Goal: Task Accomplishment & Management: Manage account settings

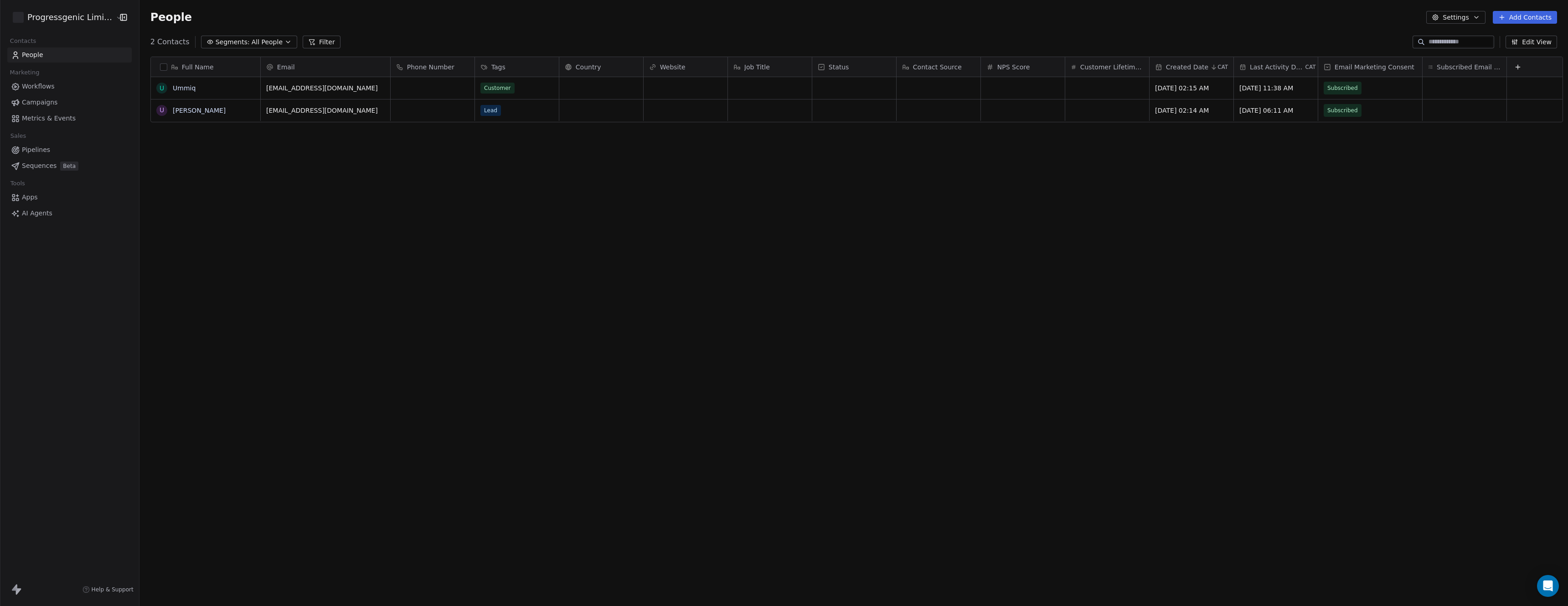
scroll to position [526, 1427]
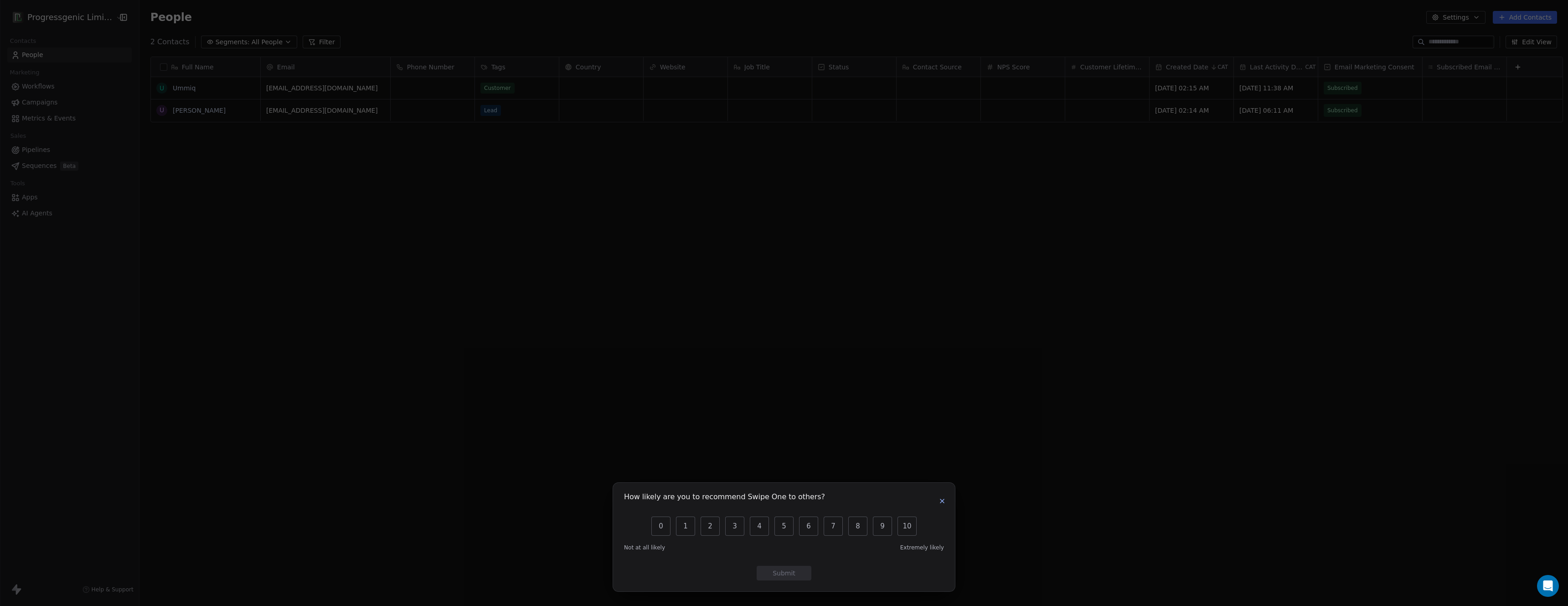
click at [941, 498] on icon "button" at bounding box center [943, 501] width 8 height 8
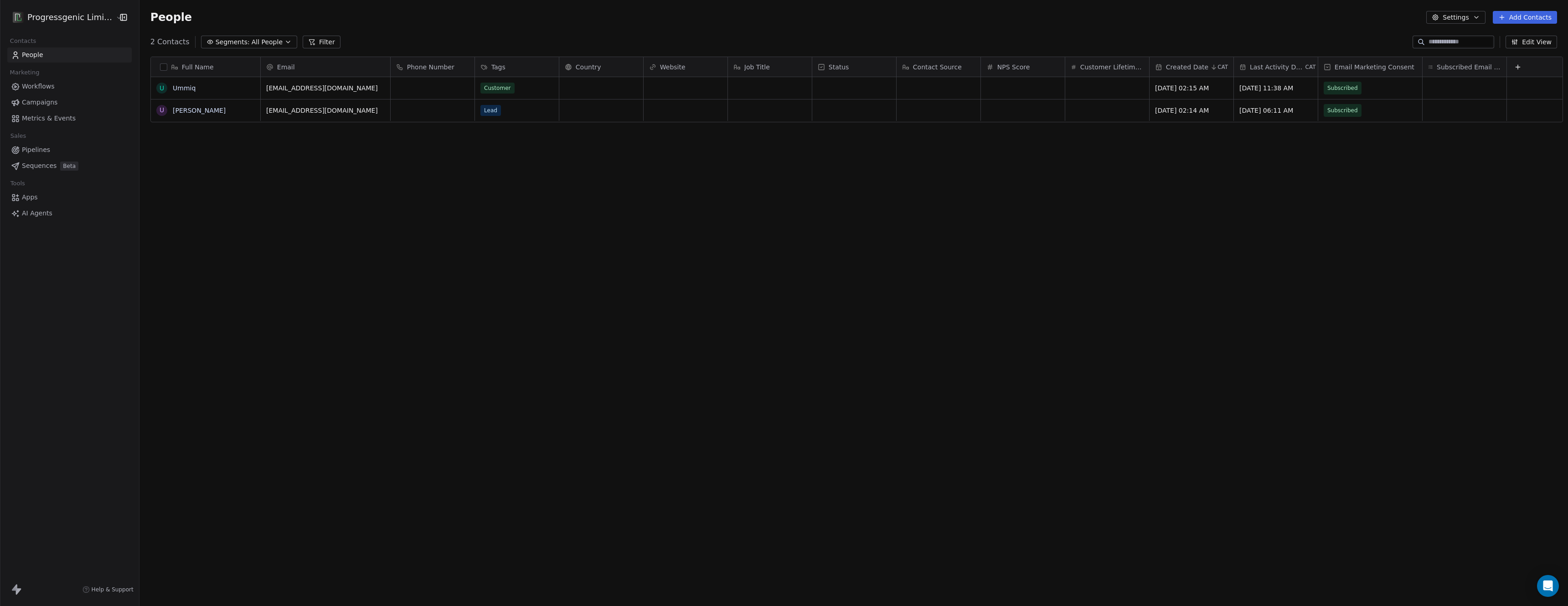
click at [93, 15] on html "Progressgenic Limited Contacts People Marketing Workflows Campaigns Metrics & E…" at bounding box center [784, 303] width 1568 height 606
click at [60, 163] on div "[PERSON_NAME] AI" at bounding box center [44, 163] width 48 height 9
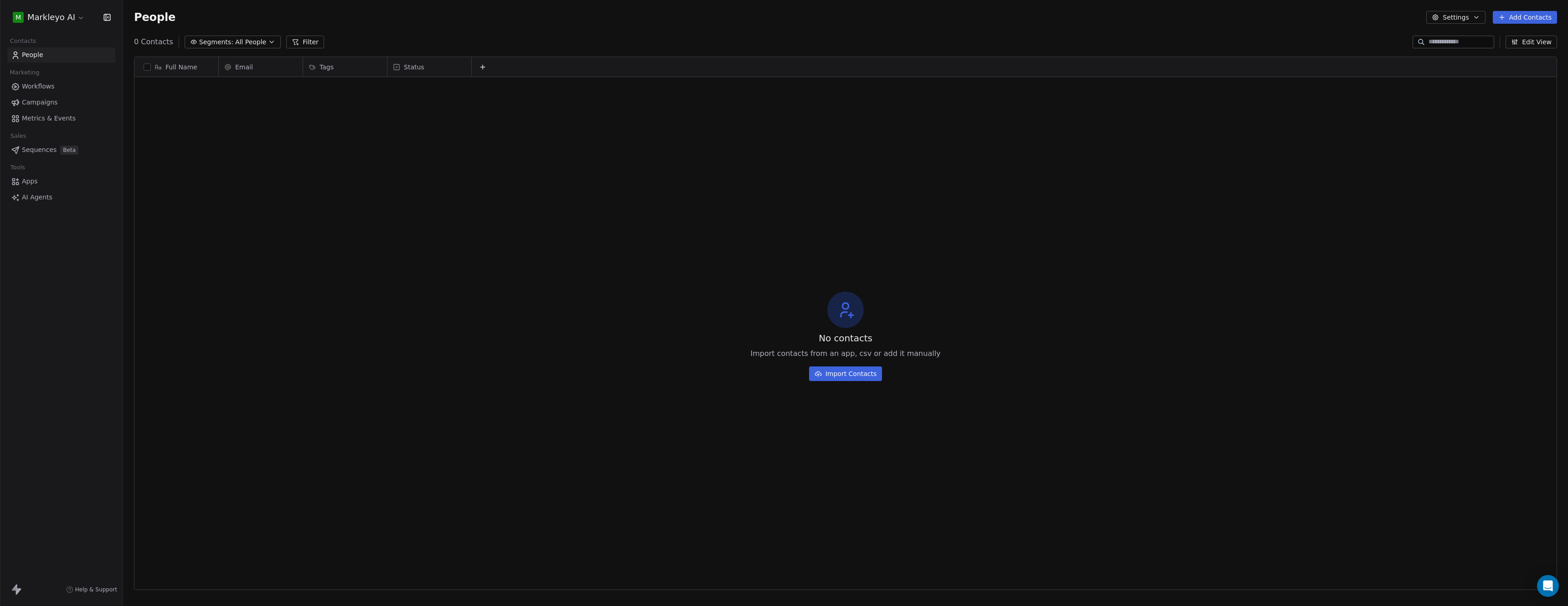
scroll to position [526, 1439]
click at [50, 88] on span "Workflows" at bounding box center [38, 86] width 33 height 10
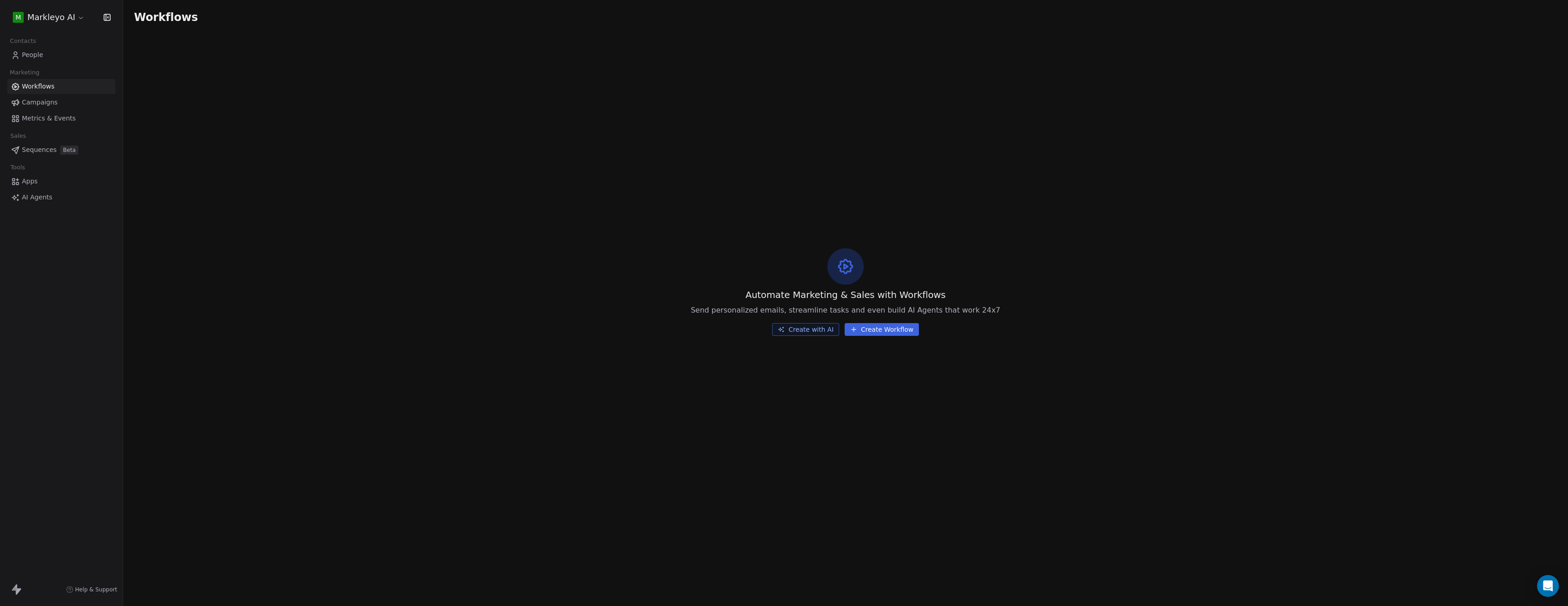
click at [49, 102] on span "Campaigns" at bounding box center [39, 102] width 35 height 10
click at [47, 121] on span "Metrics & Events" at bounding box center [49, 118] width 54 height 10
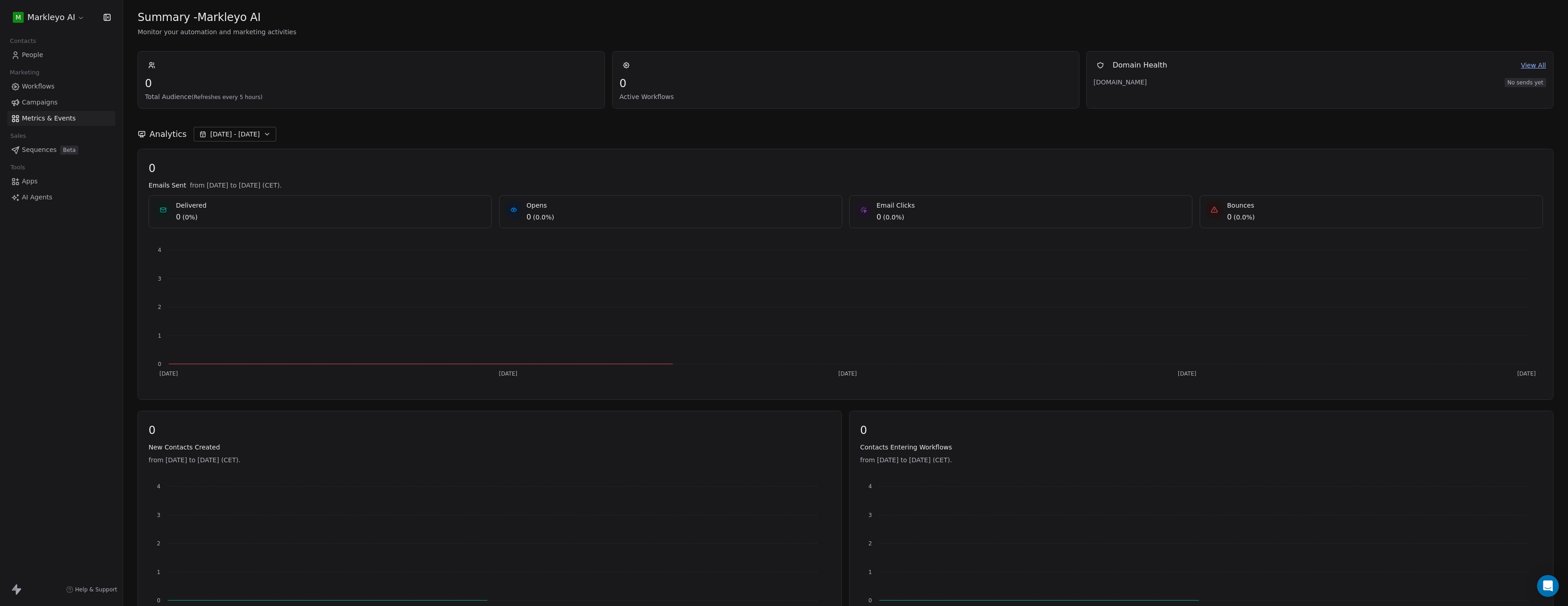
click at [44, 151] on span "Sequences" at bounding box center [39, 150] width 35 height 10
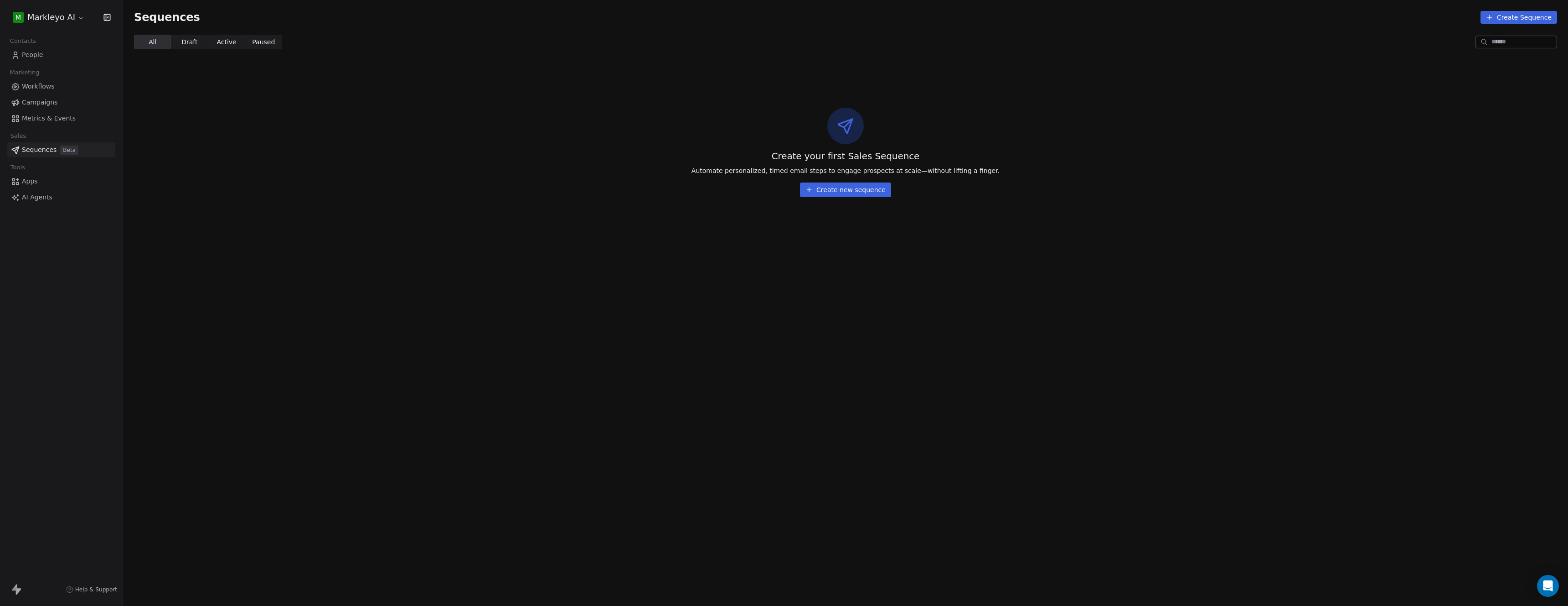
click at [44, 184] on link "Apps" at bounding box center [62, 181] width 108 height 15
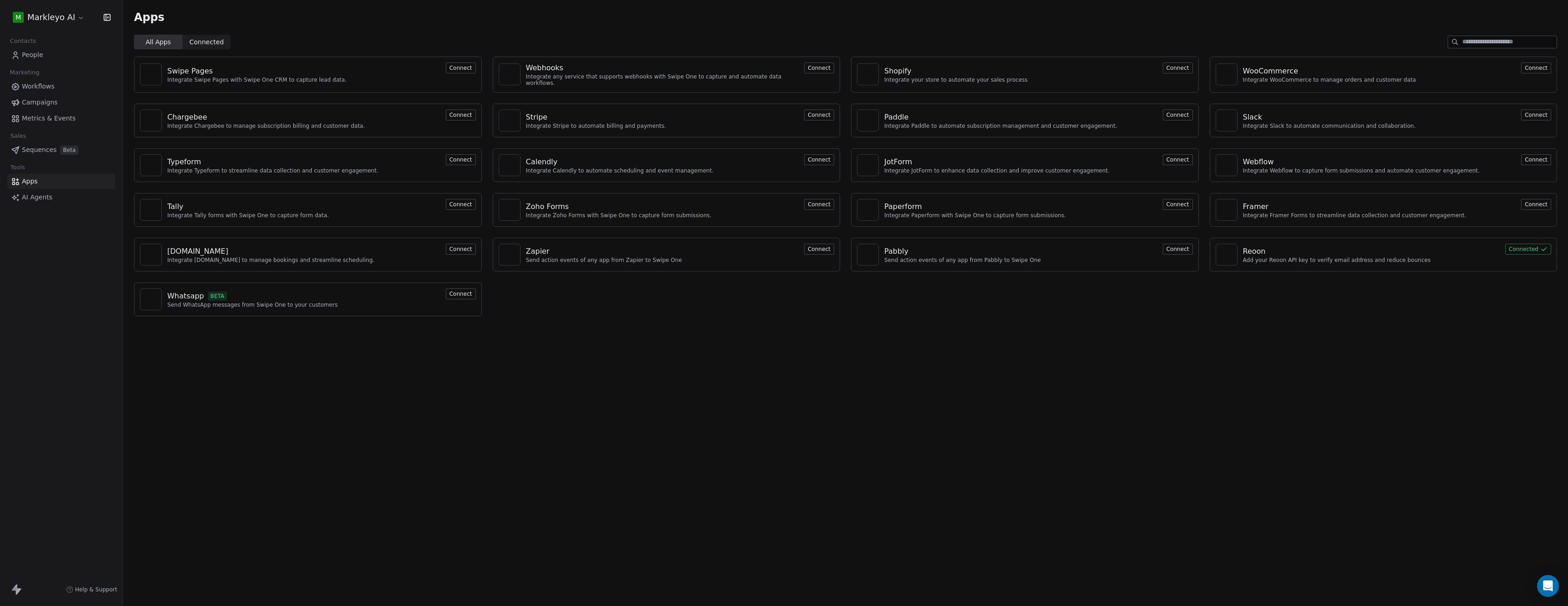
click at [43, 57] on link "People" at bounding box center [62, 55] width 108 height 15
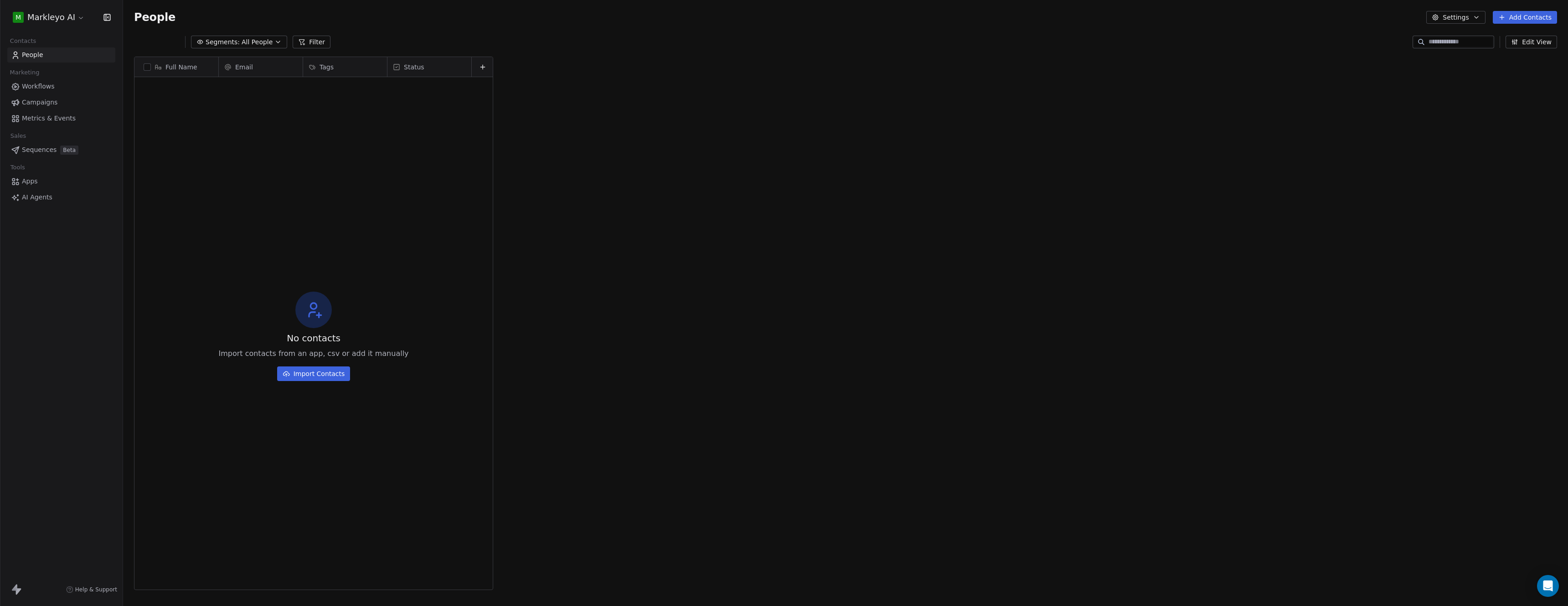
scroll to position [526, 1439]
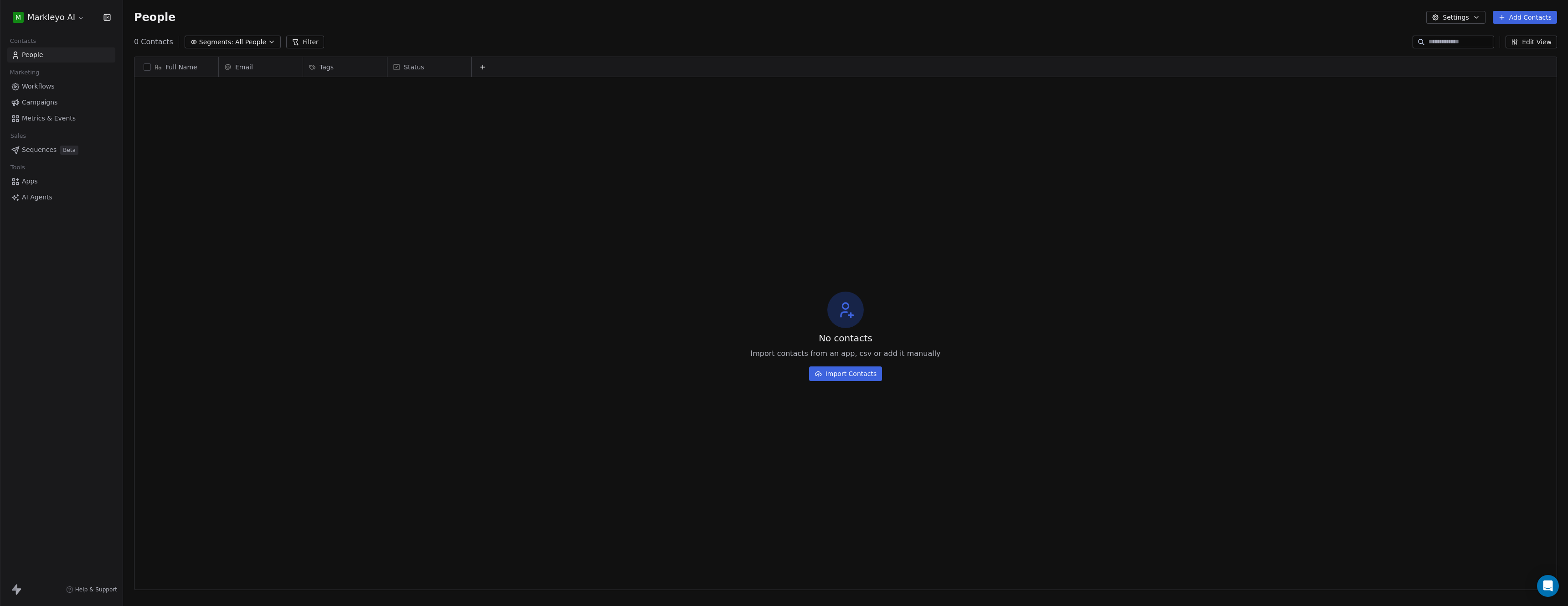
click at [40, 181] on link "Apps" at bounding box center [62, 181] width 108 height 15
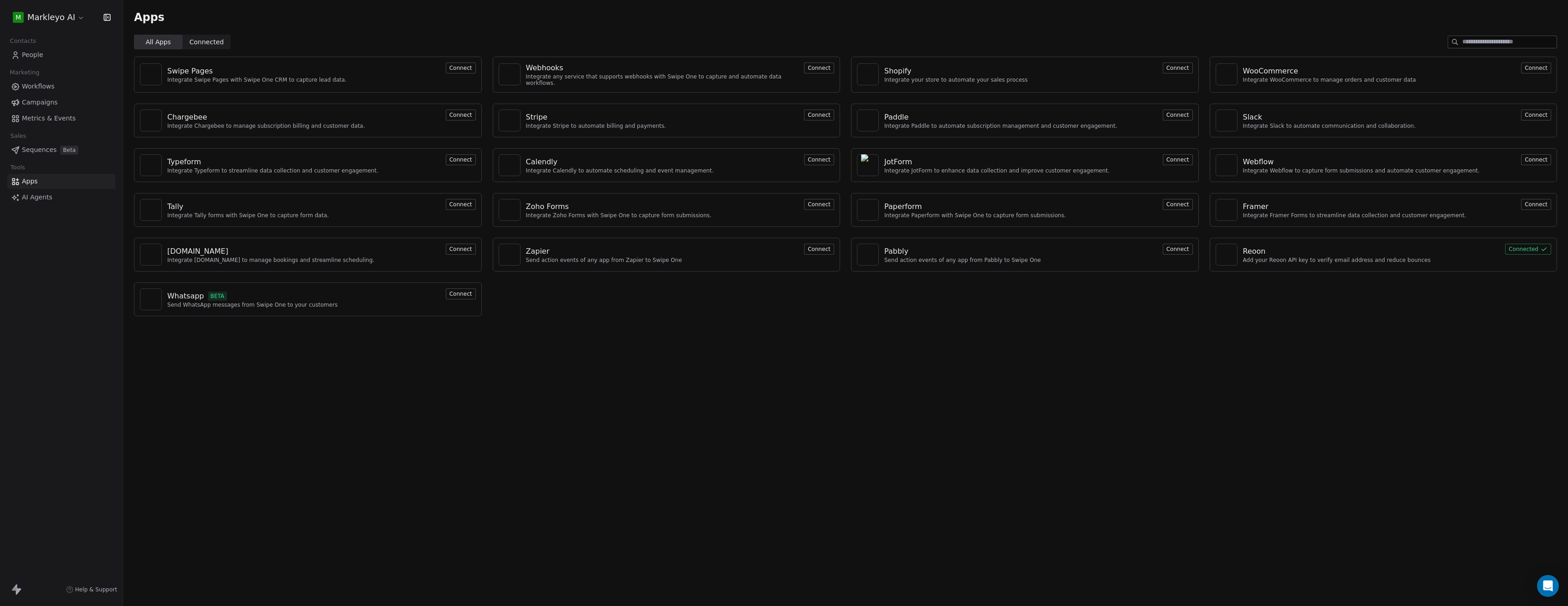
click at [39, 199] on span "AI Agents" at bounding box center [37, 197] width 31 height 10
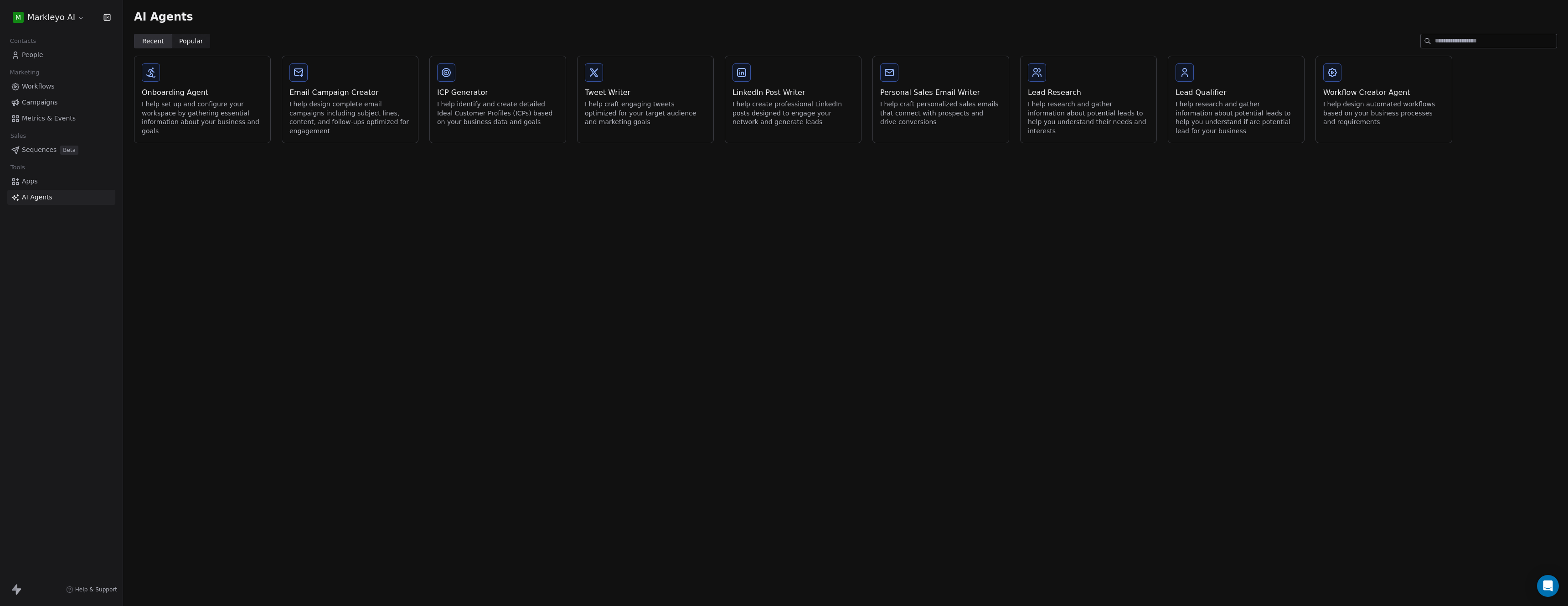
click at [44, 121] on span "Metrics & Events" at bounding box center [49, 118] width 54 height 10
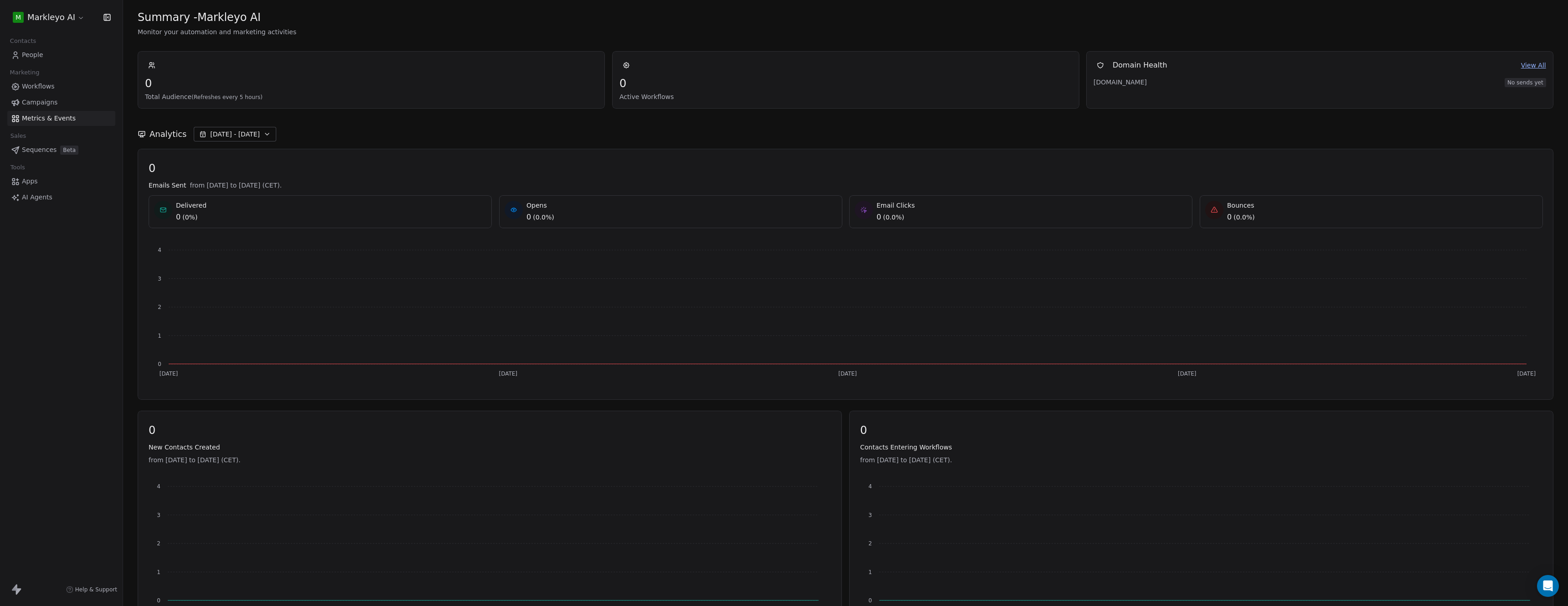
click at [43, 83] on span "Workflows" at bounding box center [38, 86] width 33 height 10
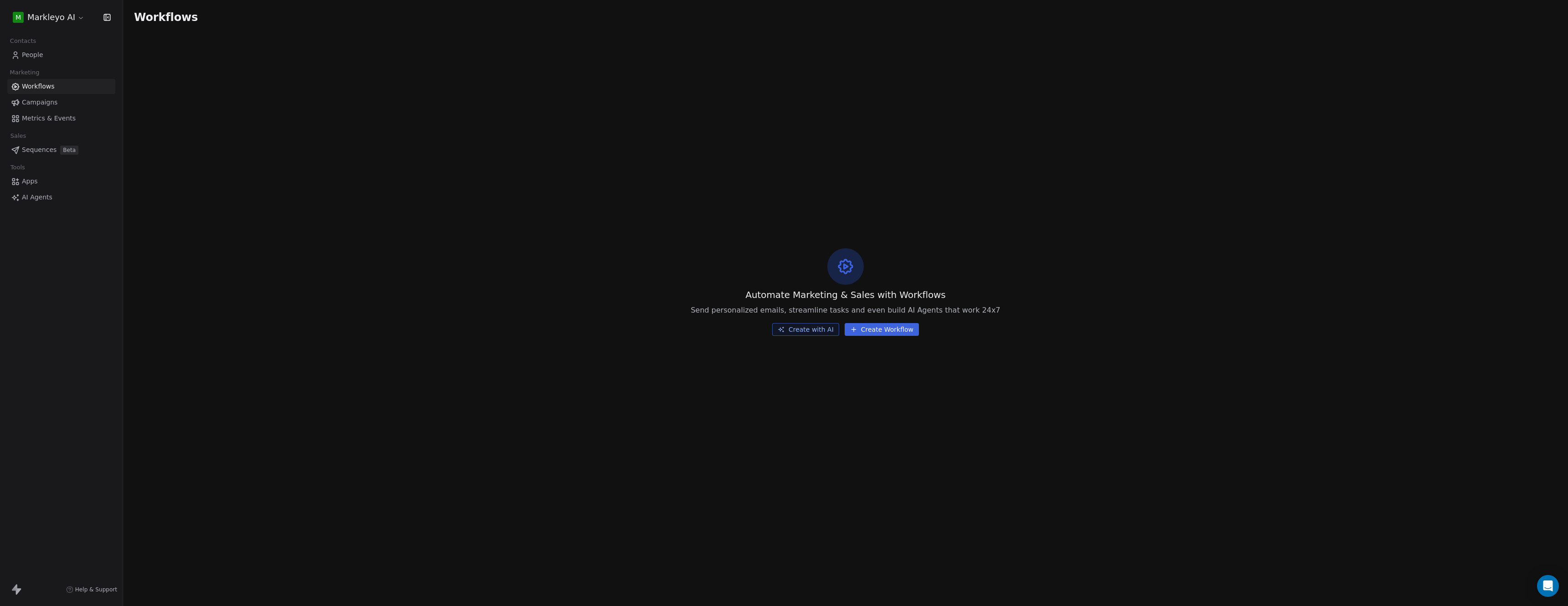
click at [36, 61] on link "People" at bounding box center [62, 55] width 108 height 15
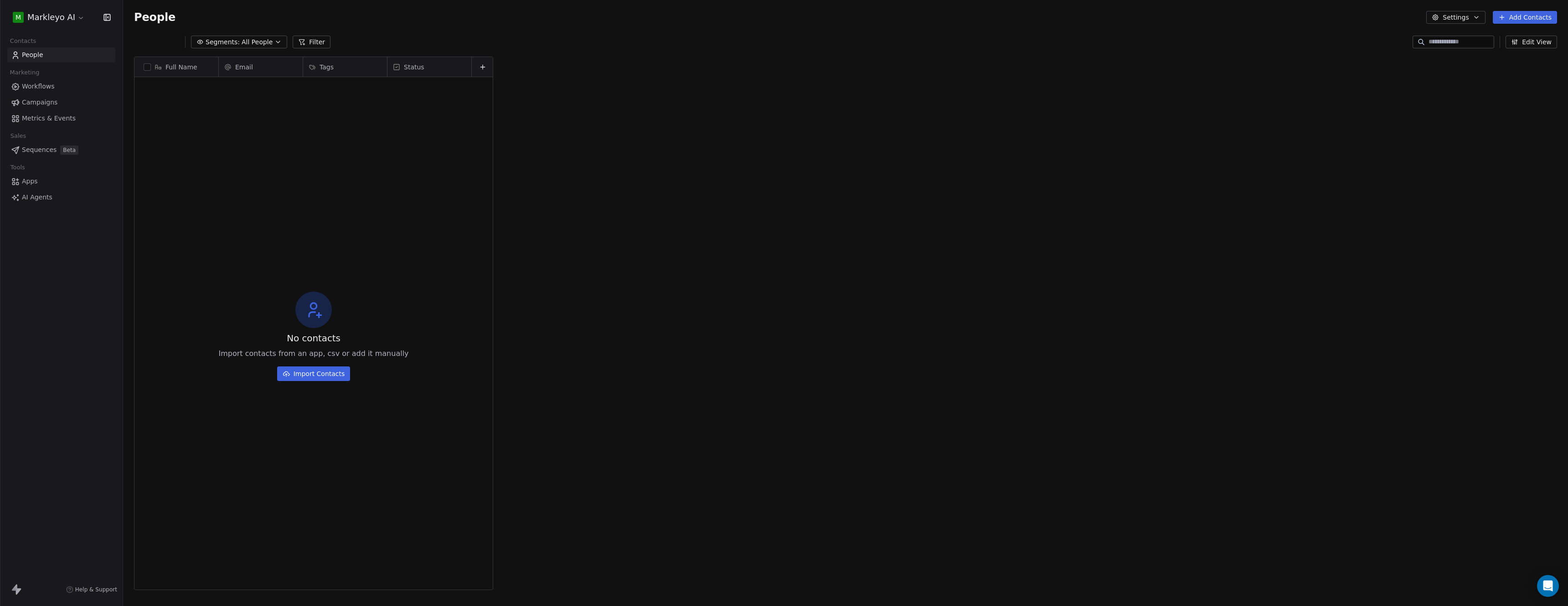
scroll to position [526, 1439]
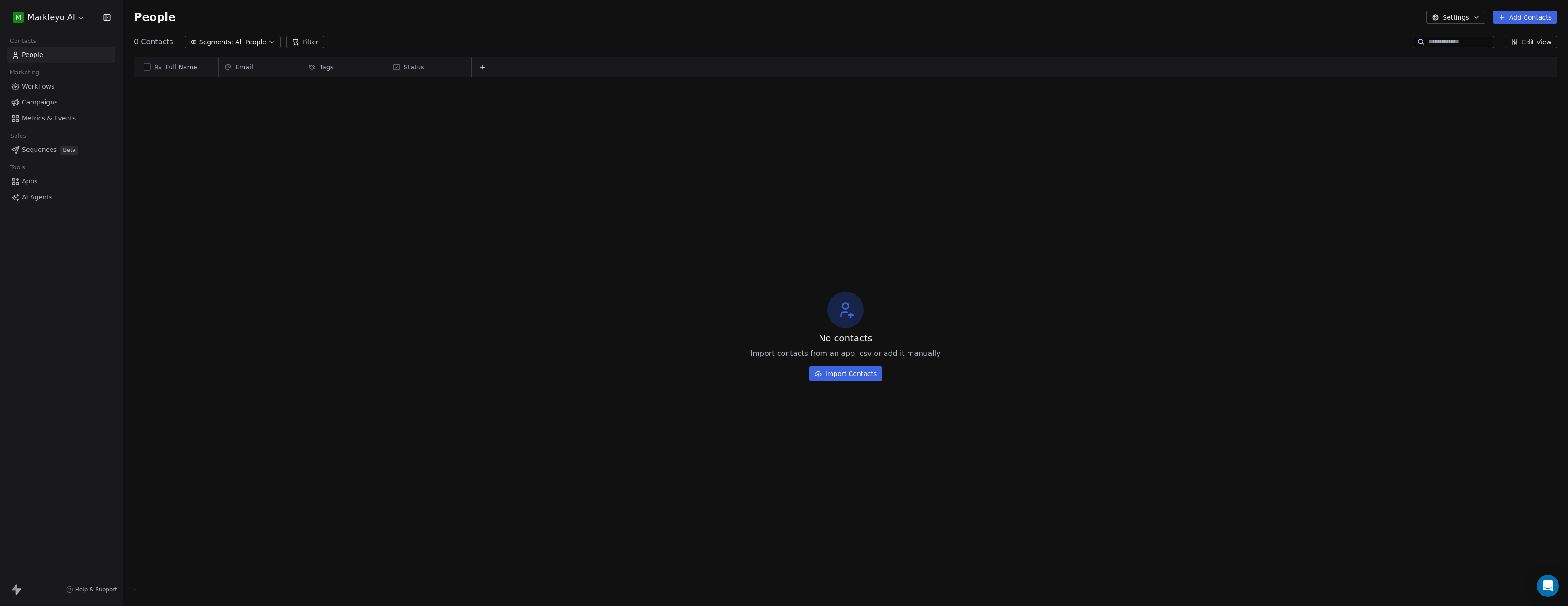
click at [1448, 21] on button "Settings" at bounding box center [1456, 17] width 59 height 13
click at [86, 229] on html "M [PERSON_NAME] AI Contacts People Marketing Workflows Campaigns Metrics & Even…" at bounding box center [784, 303] width 1568 height 606
click at [38, 18] on html "M [PERSON_NAME] AI Contacts People Marketing Workflows Campaigns Metrics & Even…" at bounding box center [784, 303] width 1568 height 606
click at [33, 56] on link "Workspace Settings" at bounding box center [70, 52] width 111 height 14
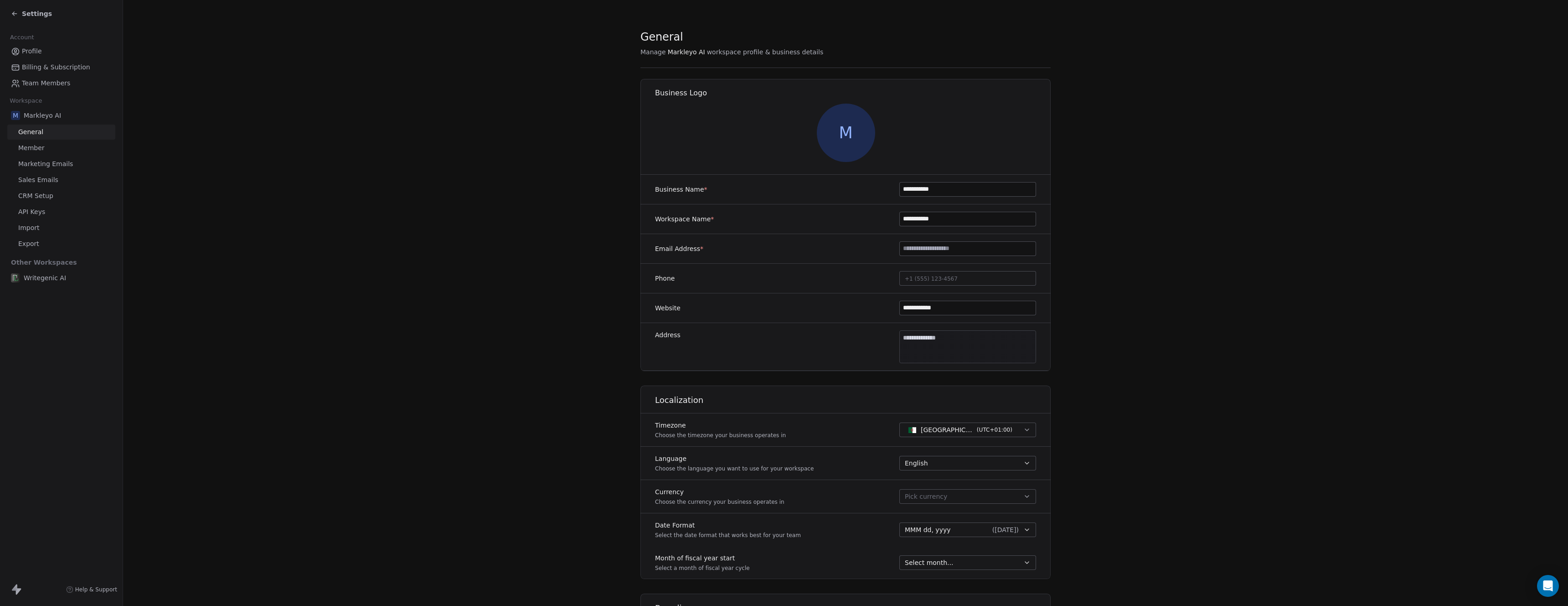
click at [49, 144] on link "Member" at bounding box center [62, 148] width 108 height 15
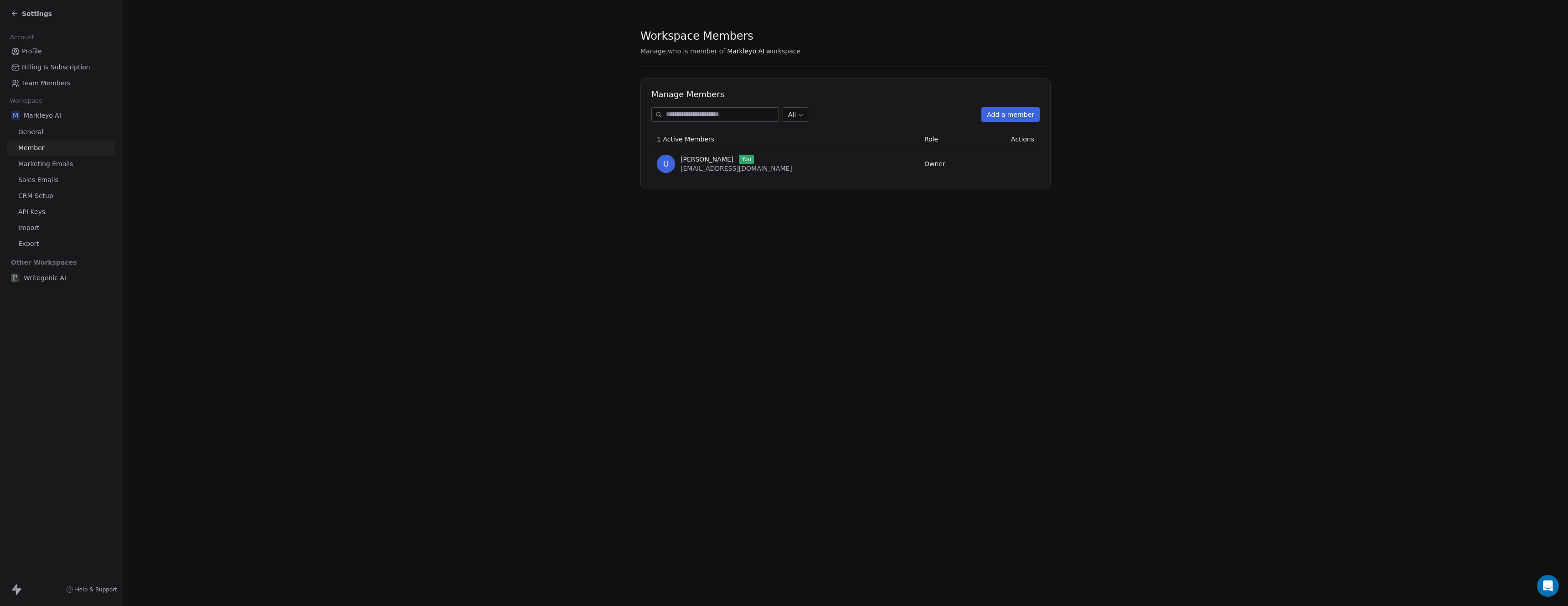
click at [47, 161] on span "Marketing Emails" at bounding box center [45, 163] width 55 height 10
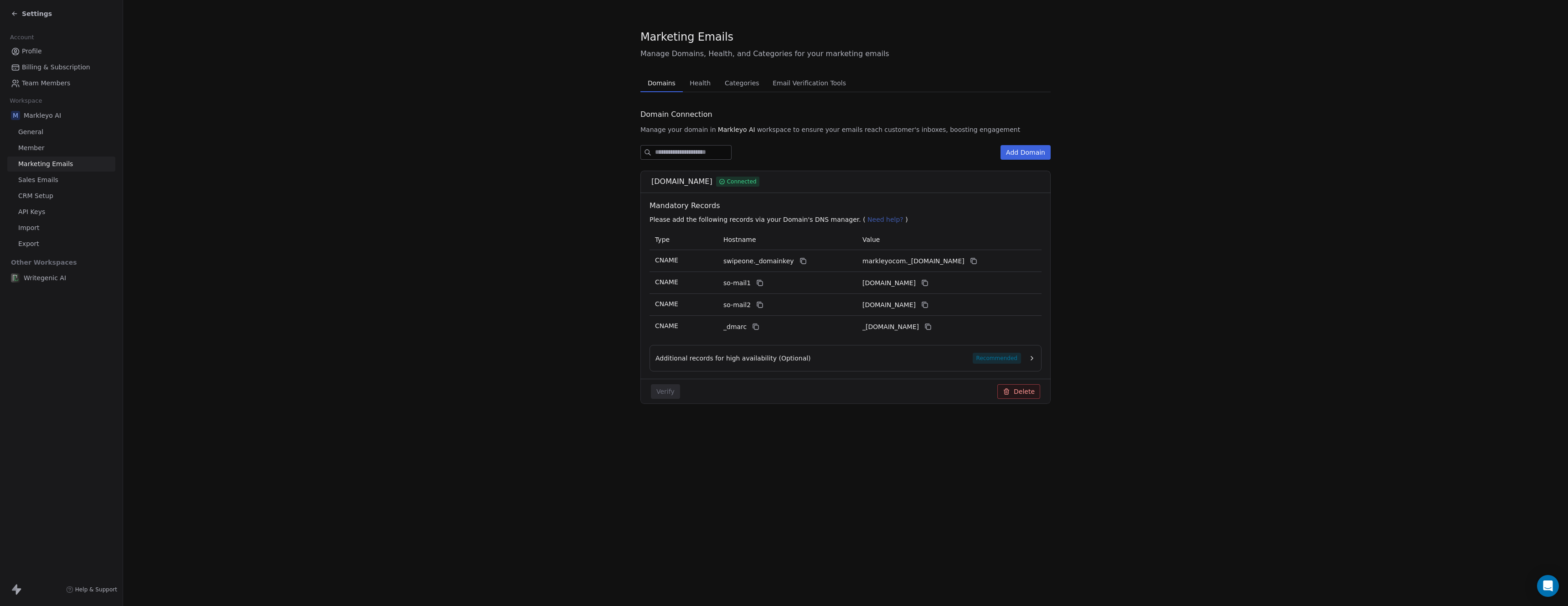
click at [42, 184] on span "Sales Emails" at bounding box center [38, 180] width 40 height 10
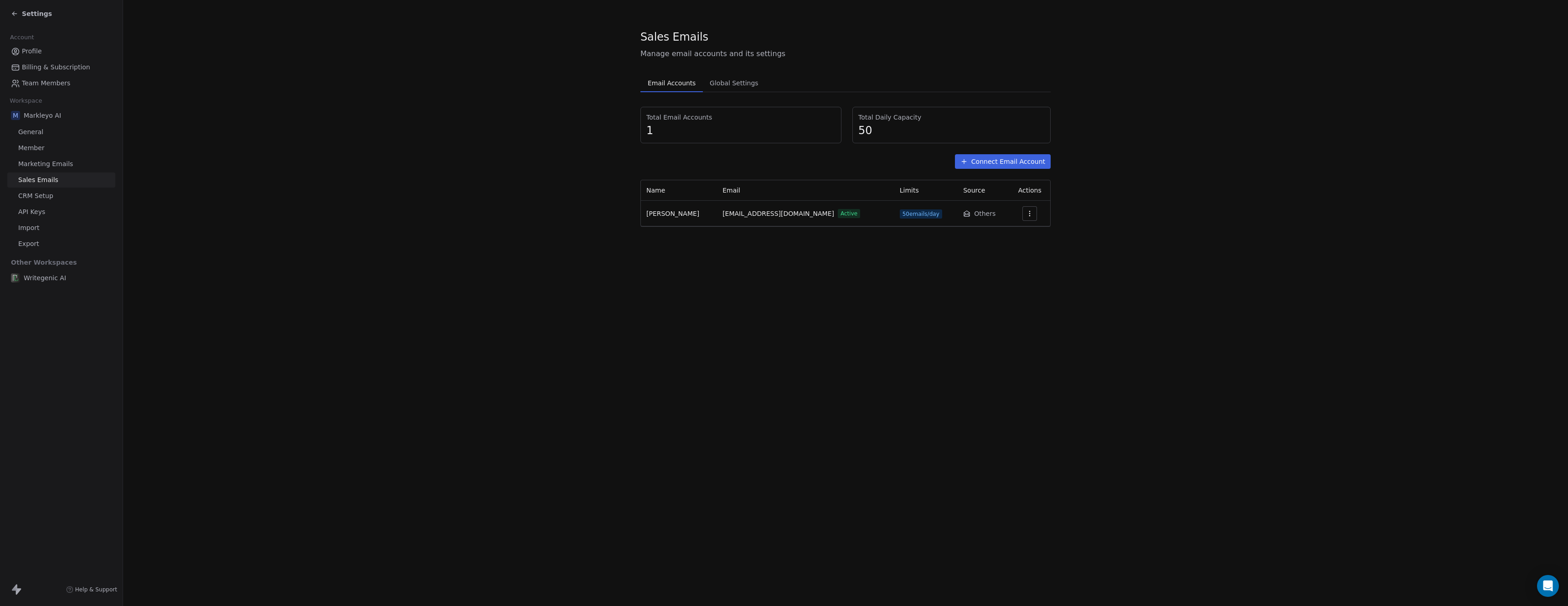
click at [46, 160] on span "Marketing Emails" at bounding box center [45, 163] width 55 height 10
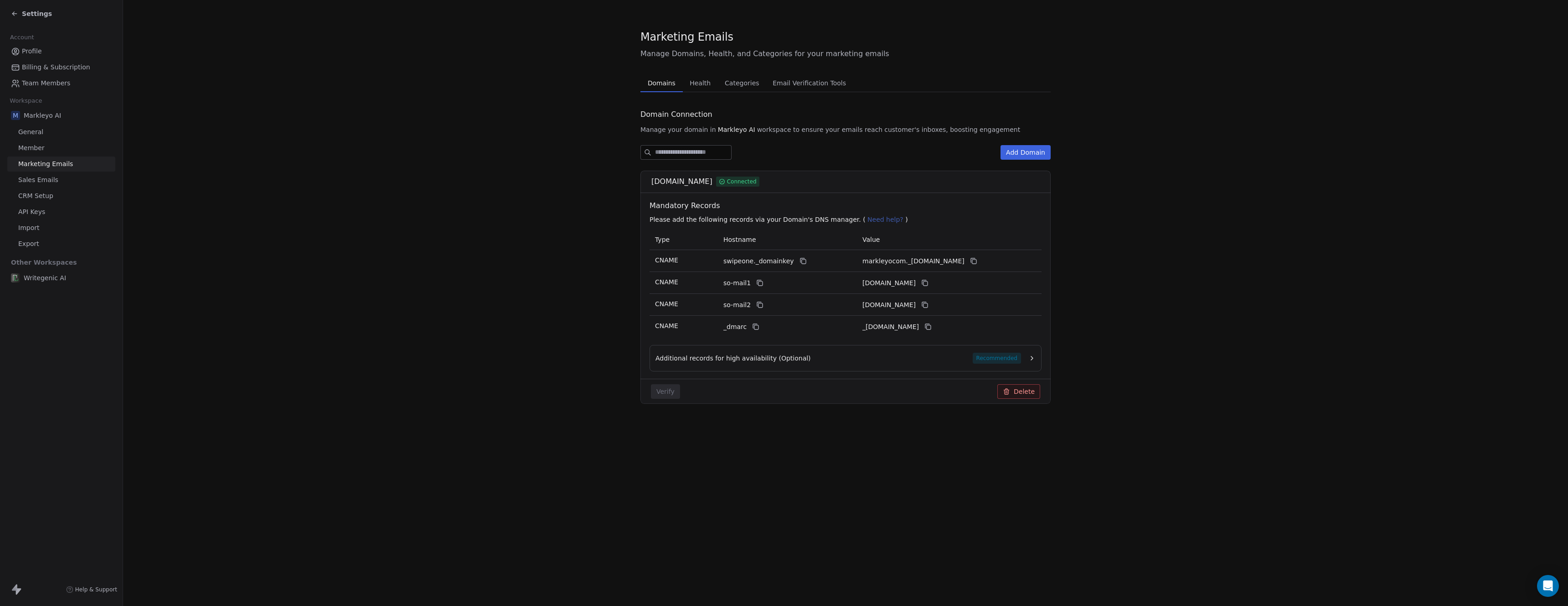
click at [1005, 156] on button "Add Domain" at bounding box center [1026, 152] width 50 height 14
click at [87, 178] on link "Sales Emails" at bounding box center [62, 180] width 108 height 15
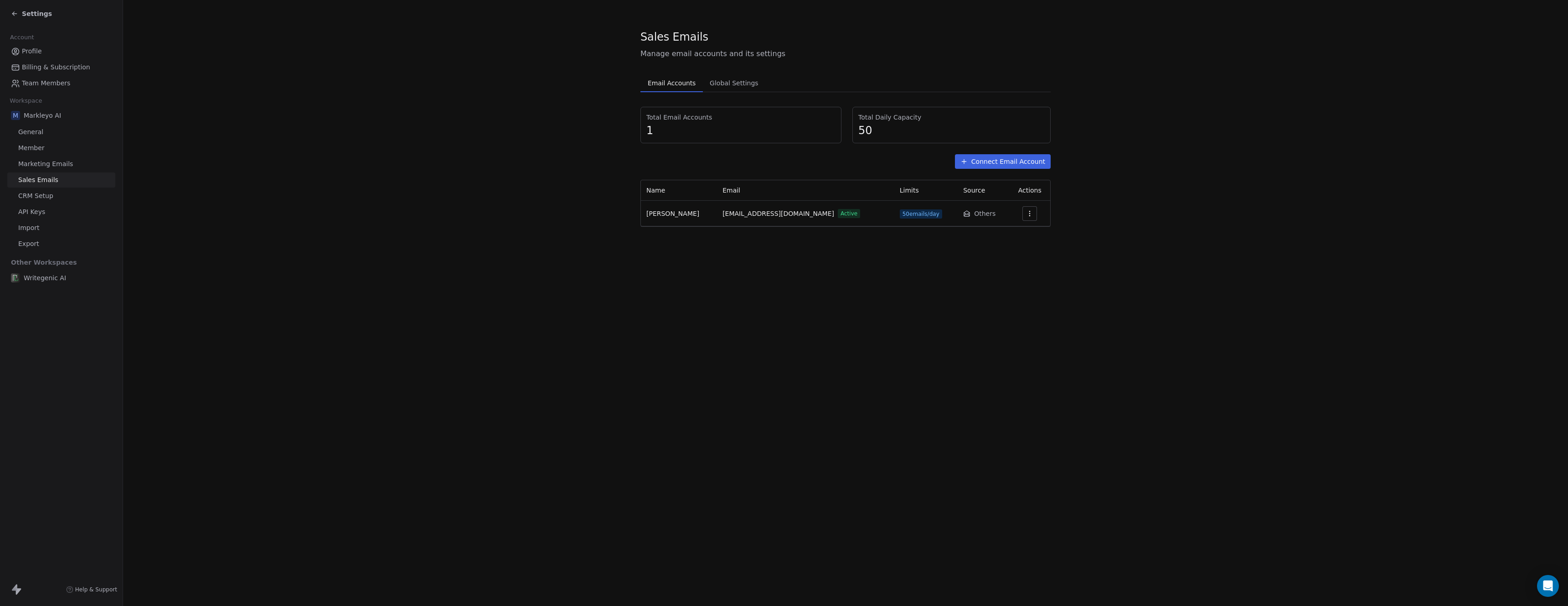
click at [79, 195] on link "CRM Setup" at bounding box center [62, 196] width 108 height 15
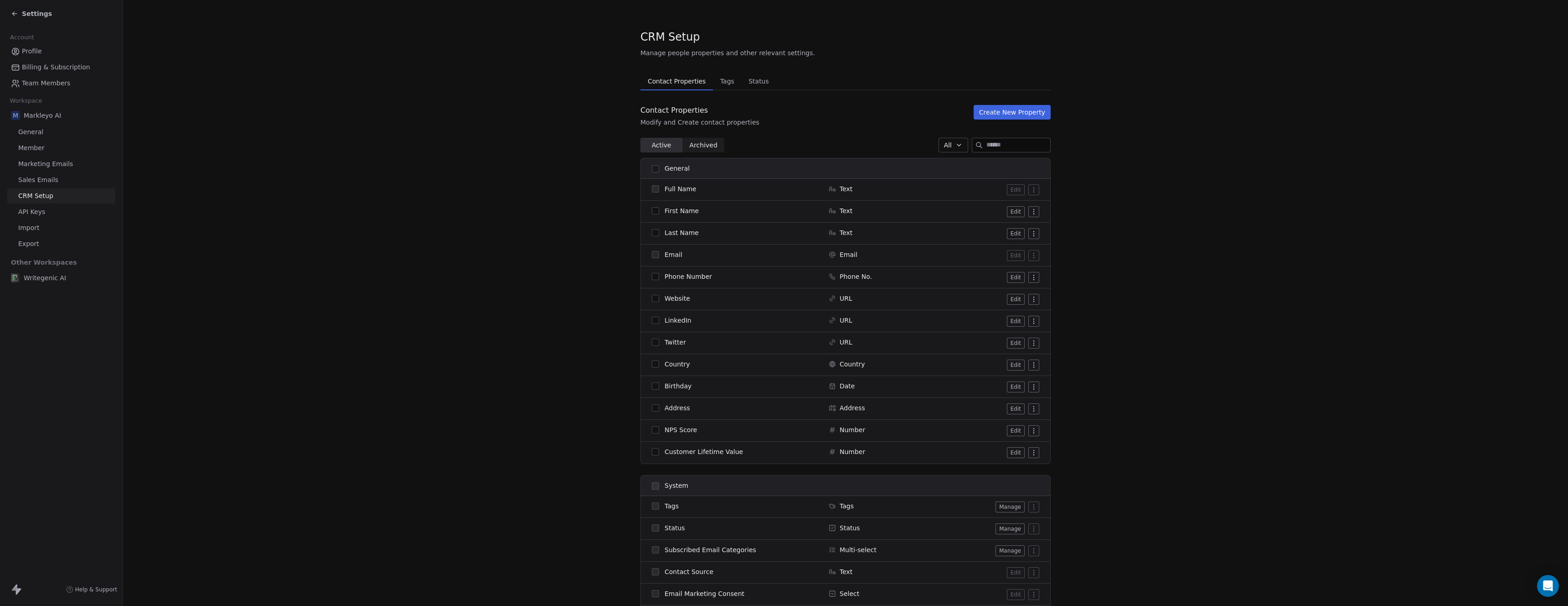
click at [74, 215] on link "API Keys" at bounding box center [62, 212] width 108 height 15
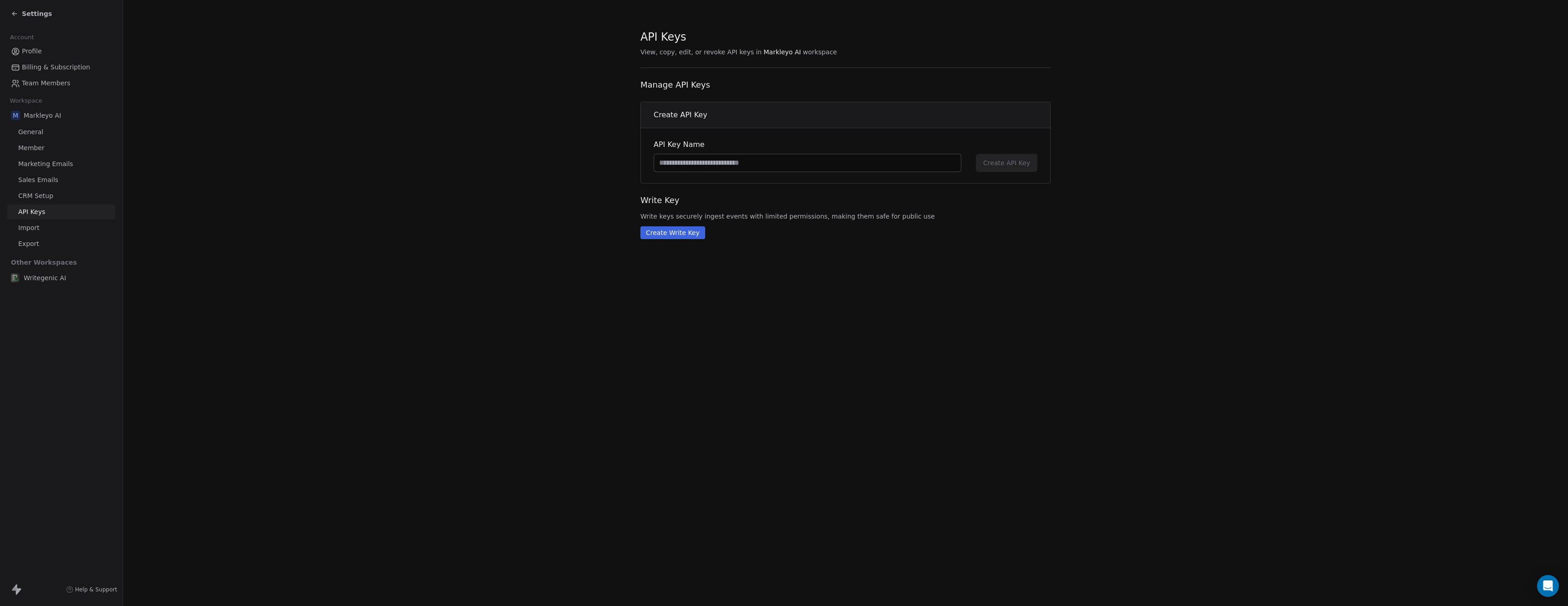
click at [71, 221] on link "Import" at bounding box center [62, 228] width 108 height 15
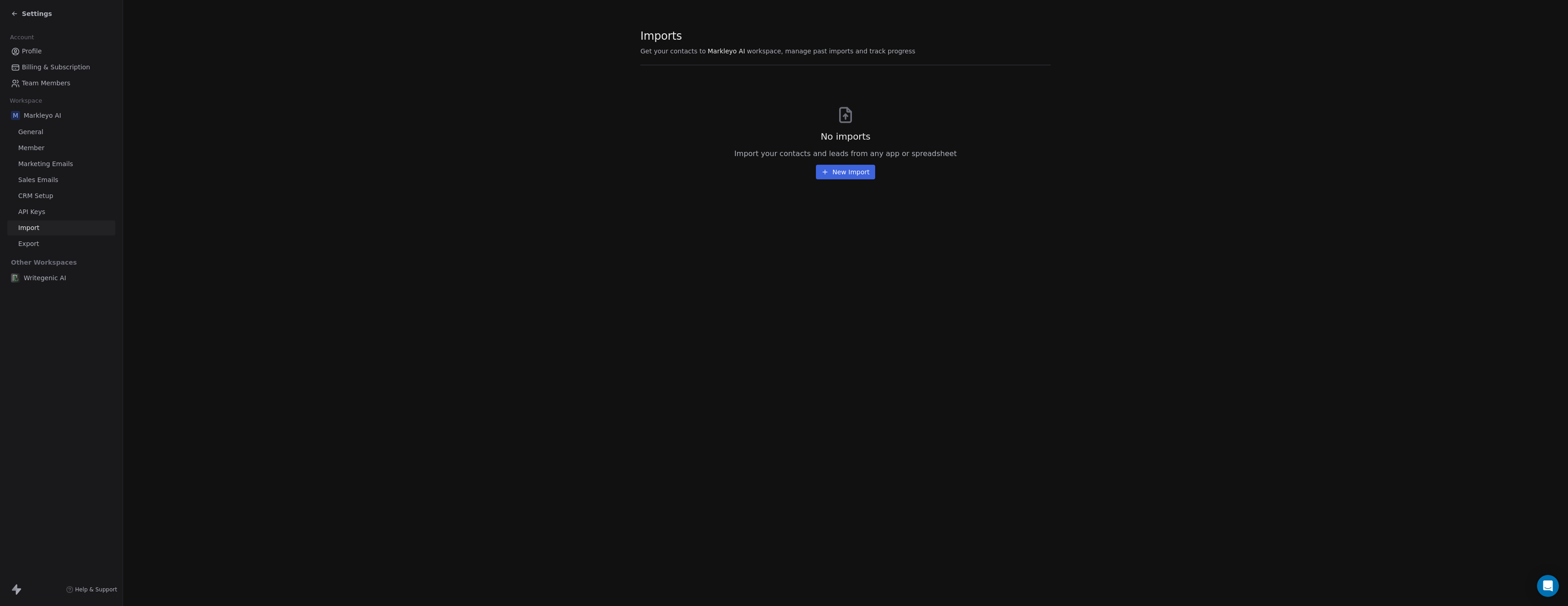
click at [70, 242] on link "Export" at bounding box center [62, 244] width 108 height 15
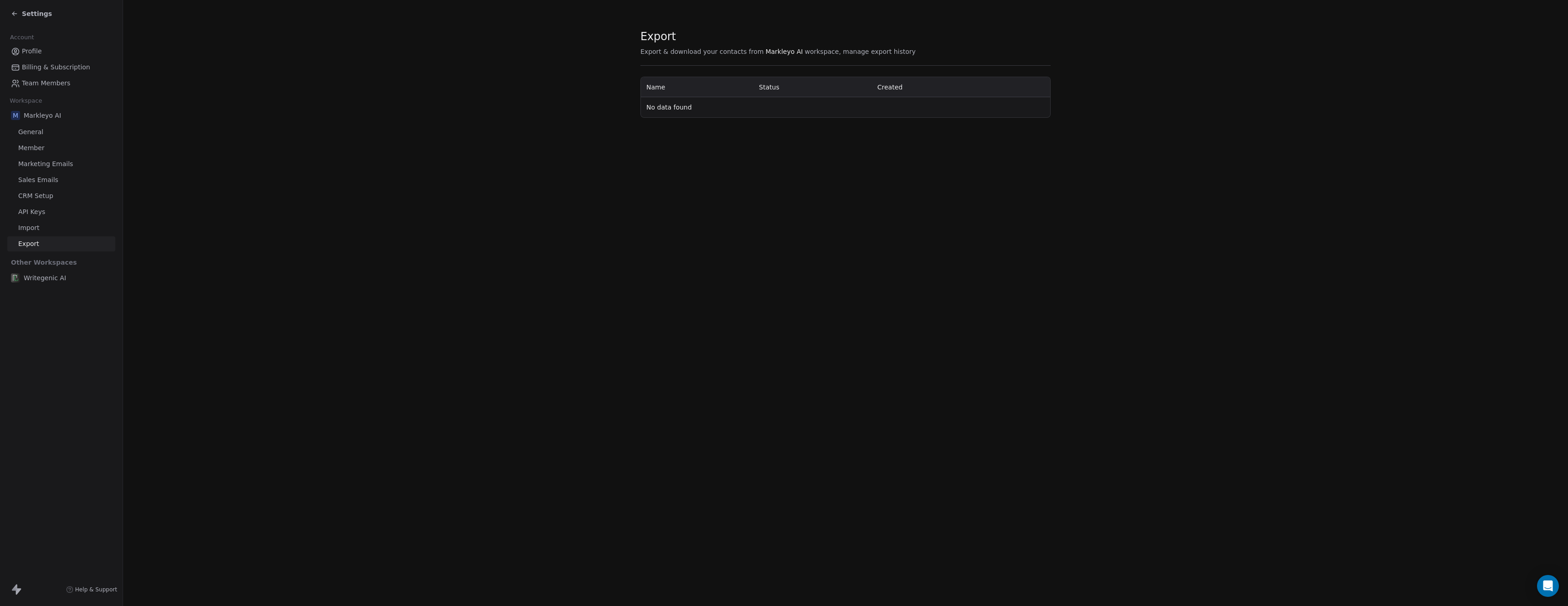
click at [72, 126] on link "General" at bounding box center [62, 132] width 108 height 15
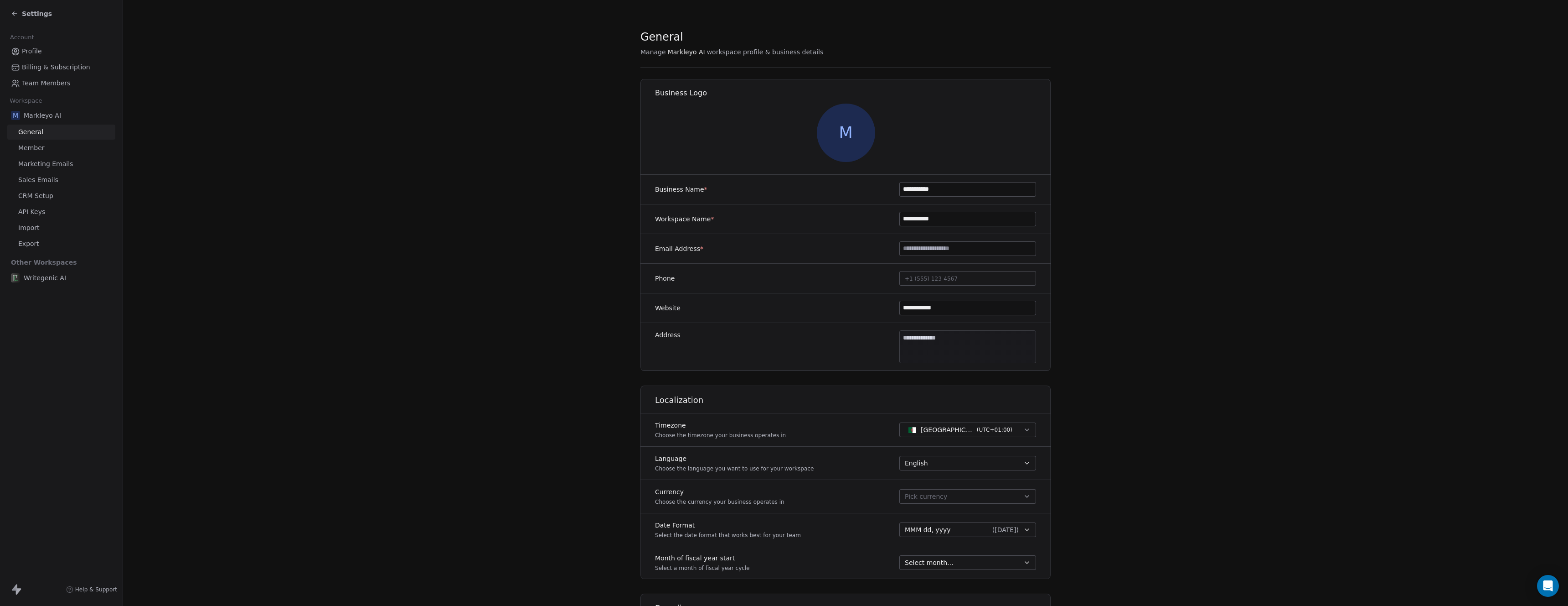
click at [42, 149] on span "Member" at bounding box center [31, 148] width 26 height 10
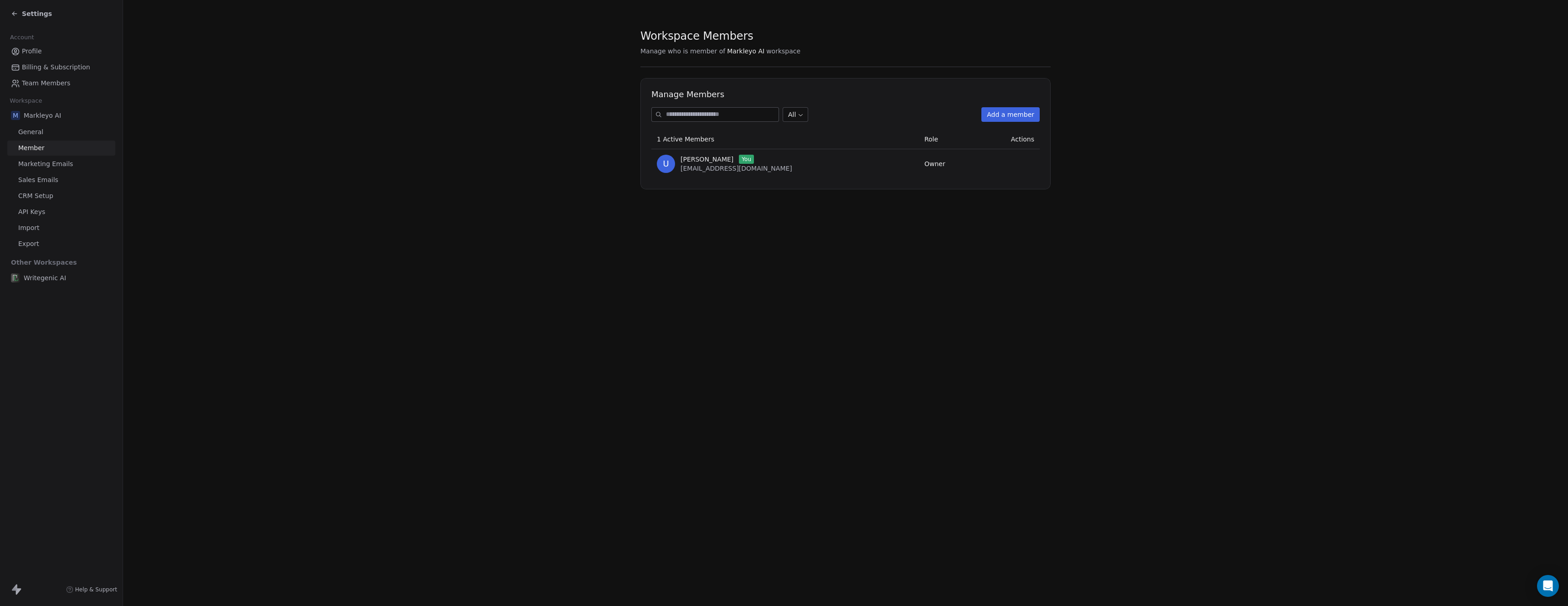
click at [12, 11] on icon at bounding box center [15, 14] width 8 height 8
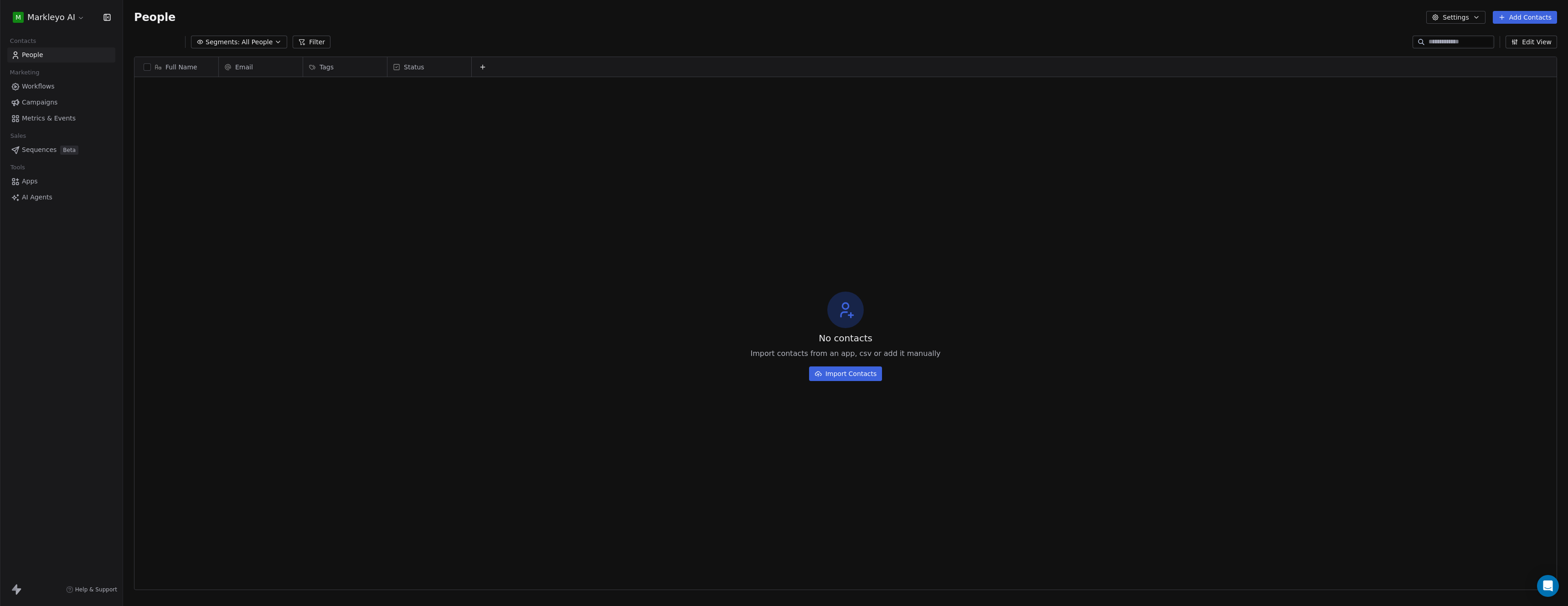
scroll to position [526, 1439]
click at [40, 87] on span "Workflows" at bounding box center [38, 86] width 33 height 10
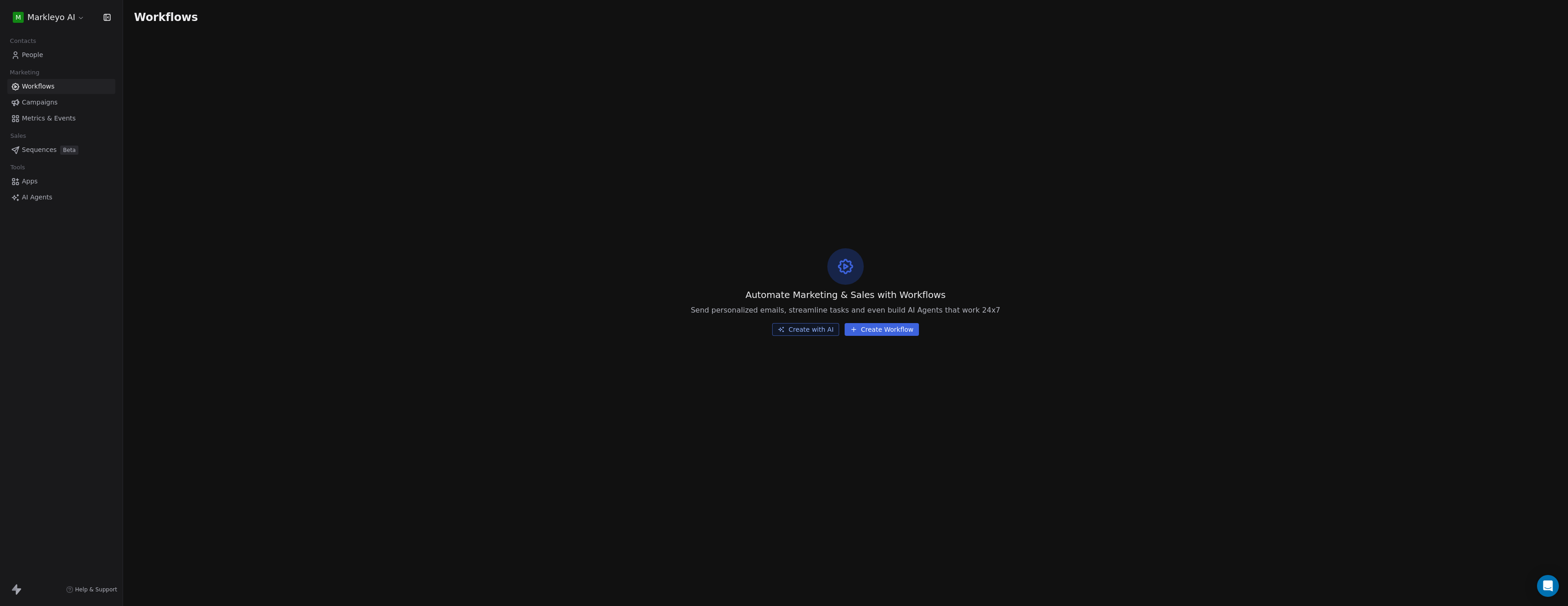
click at [40, 149] on span "Sequences" at bounding box center [39, 150] width 35 height 10
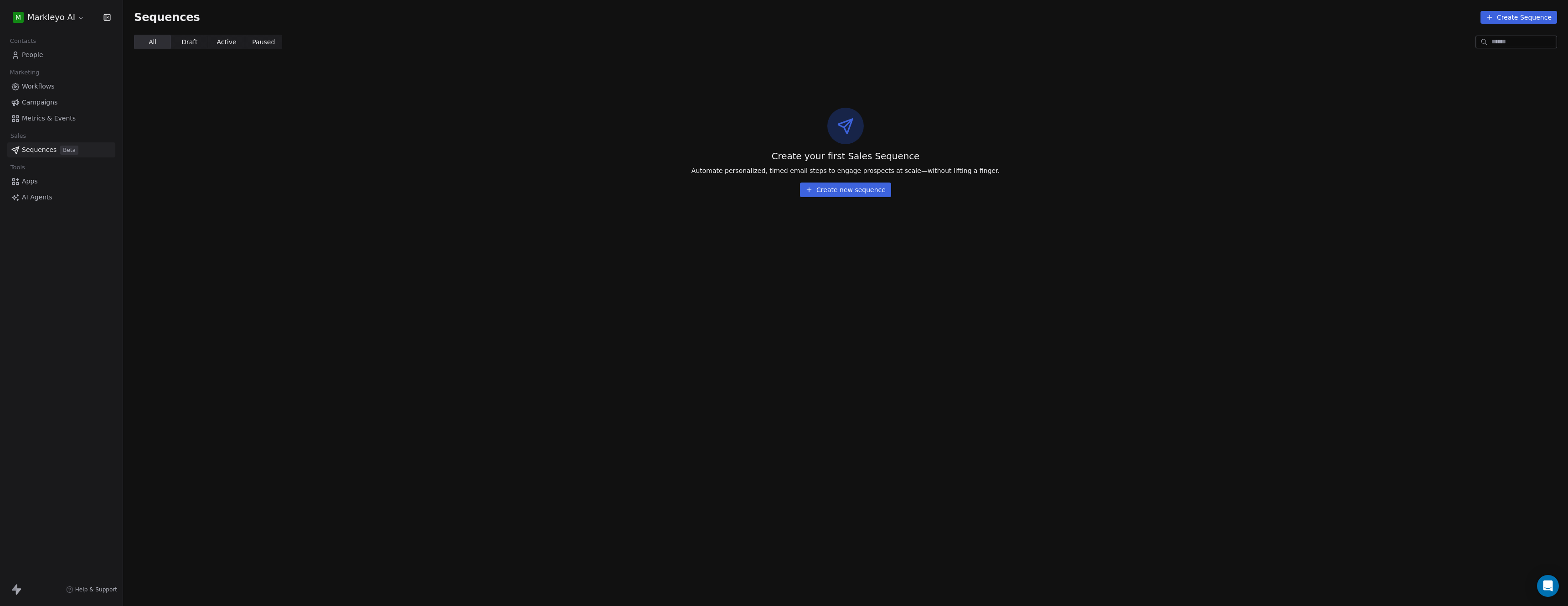
click at [14, 182] on icon at bounding box center [16, 181] width 9 height 9
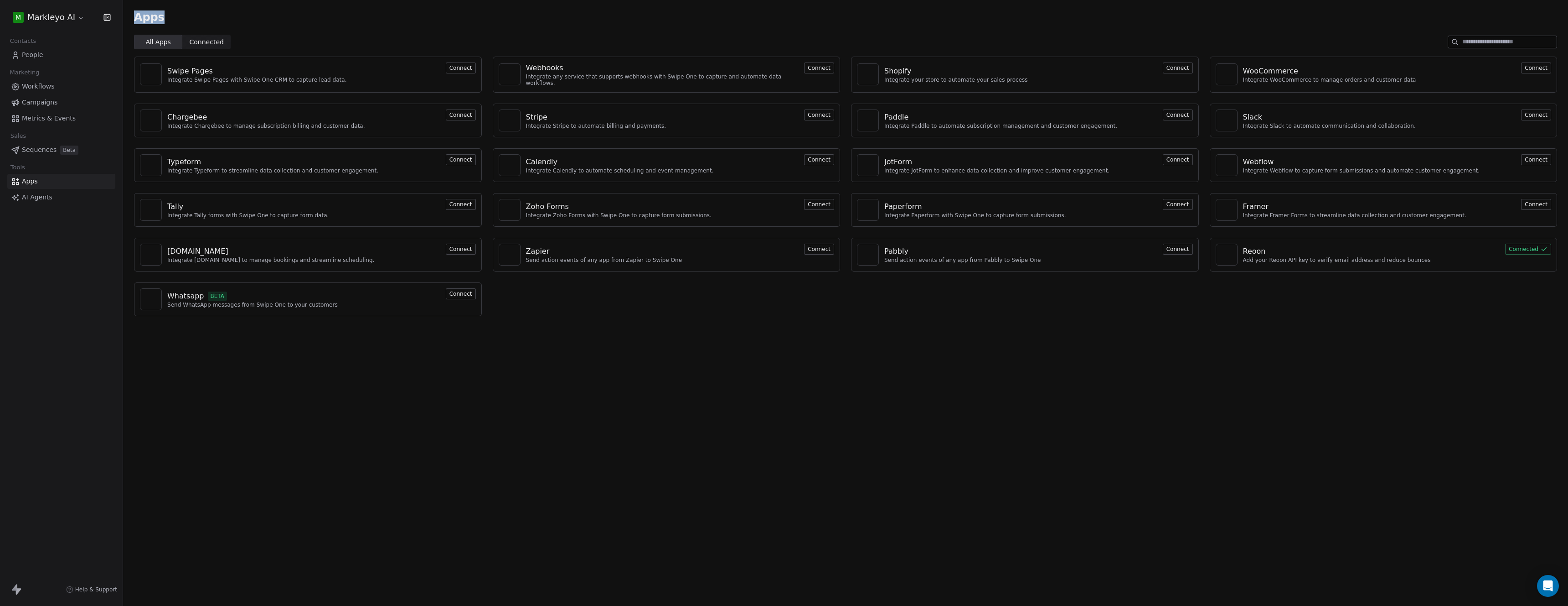
drag, startPoint x: 136, startPoint y: 23, endPoint x: 212, endPoint y: 17, distance: 76.2
click at [212, 17] on div "Apps" at bounding box center [846, 17] width 1424 height 13
click at [195, 40] on span "Connected" at bounding box center [206, 42] width 34 height 10
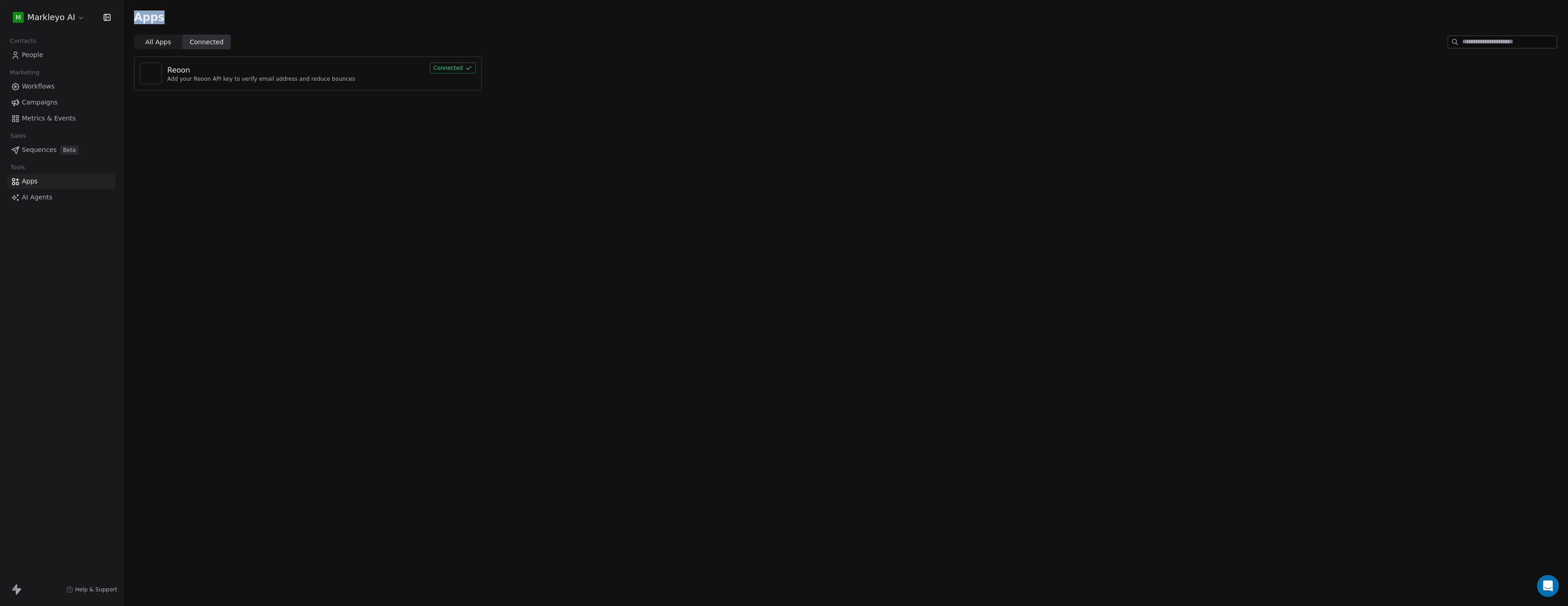
click at [145, 42] on span "All Apps" at bounding box center [158, 42] width 26 height 10
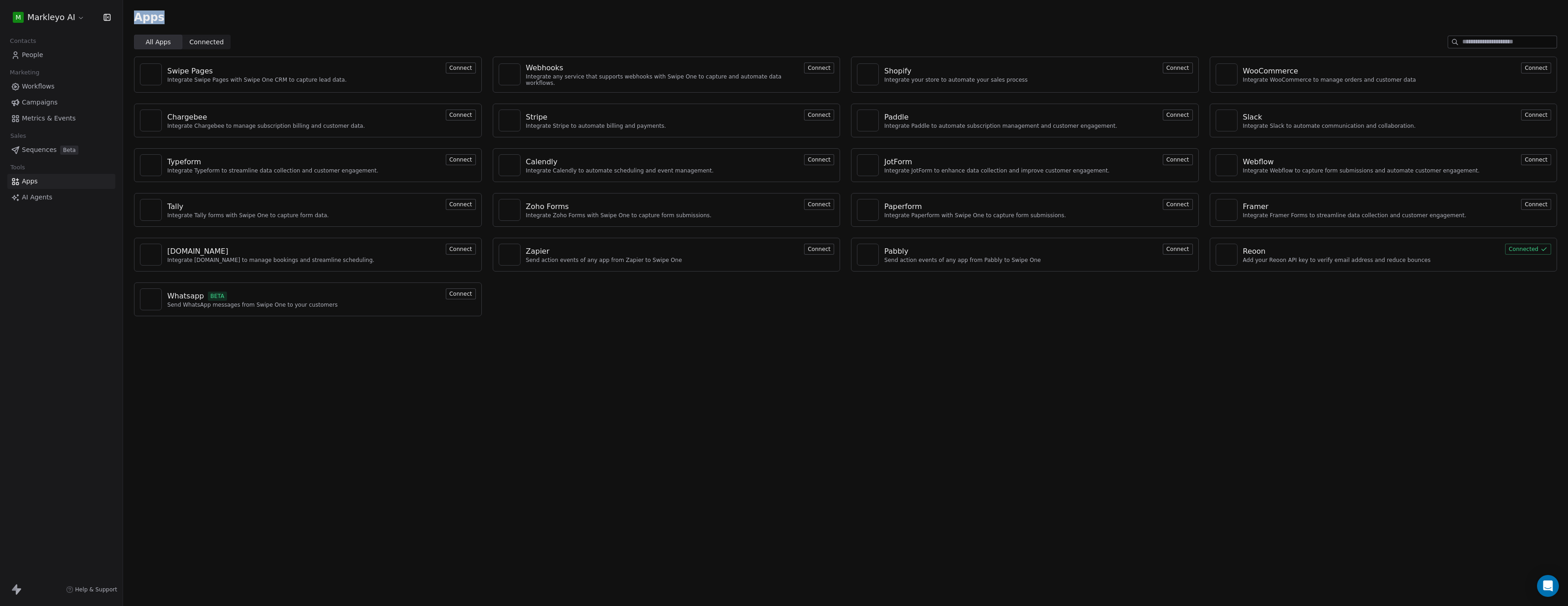
click at [54, 11] on html "[PERSON_NAME] AI Contacts People Marketing Workflows Campaigns Metrics & Events…" at bounding box center [784, 303] width 1568 height 606
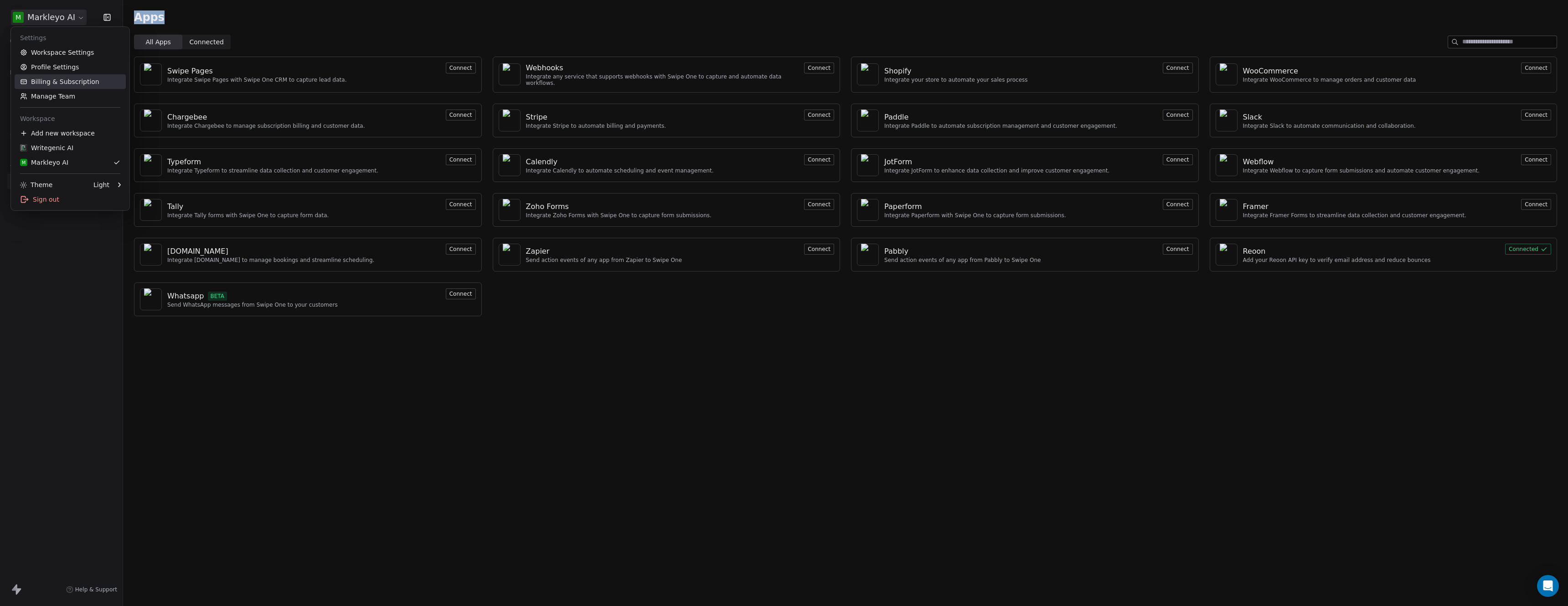
click at [93, 75] on link "Billing & Subscription" at bounding box center [70, 81] width 111 height 14
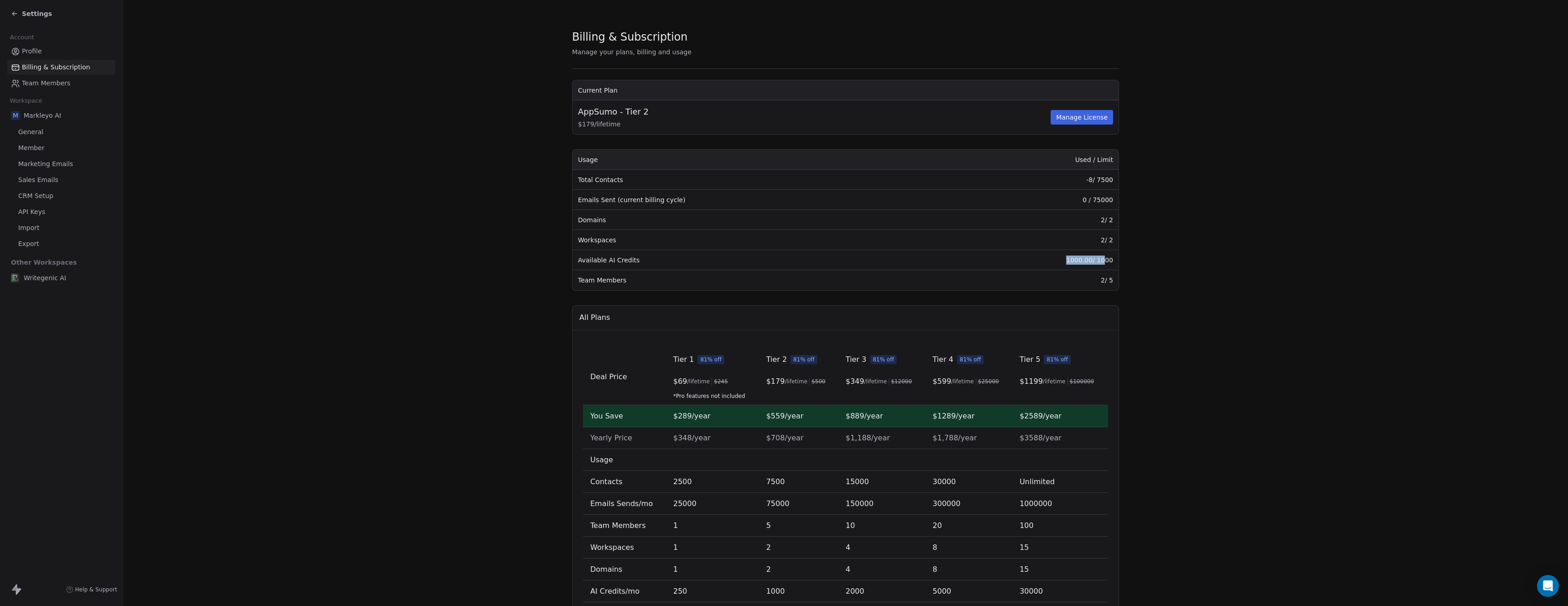
drag, startPoint x: 1062, startPoint y: 257, endPoint x: 1102, endPoint y: 261, distance: 40.2
click at [1102, 261] on td "1000.00 / 1000" at bounding box center [1029, 260] width 179 height 20
drag, startPoint x: 1104, startPoint y: 199, endPoint x: 1081, endPoint y: 203, distance: 23.3
click at [1081, 203] on td "0 / 75000" at bounding box center [1029, 199] width 179 height 20
click at [1092, 203] on td "0 / 75000" at bounding box center [1029, 199] width 179 height 20
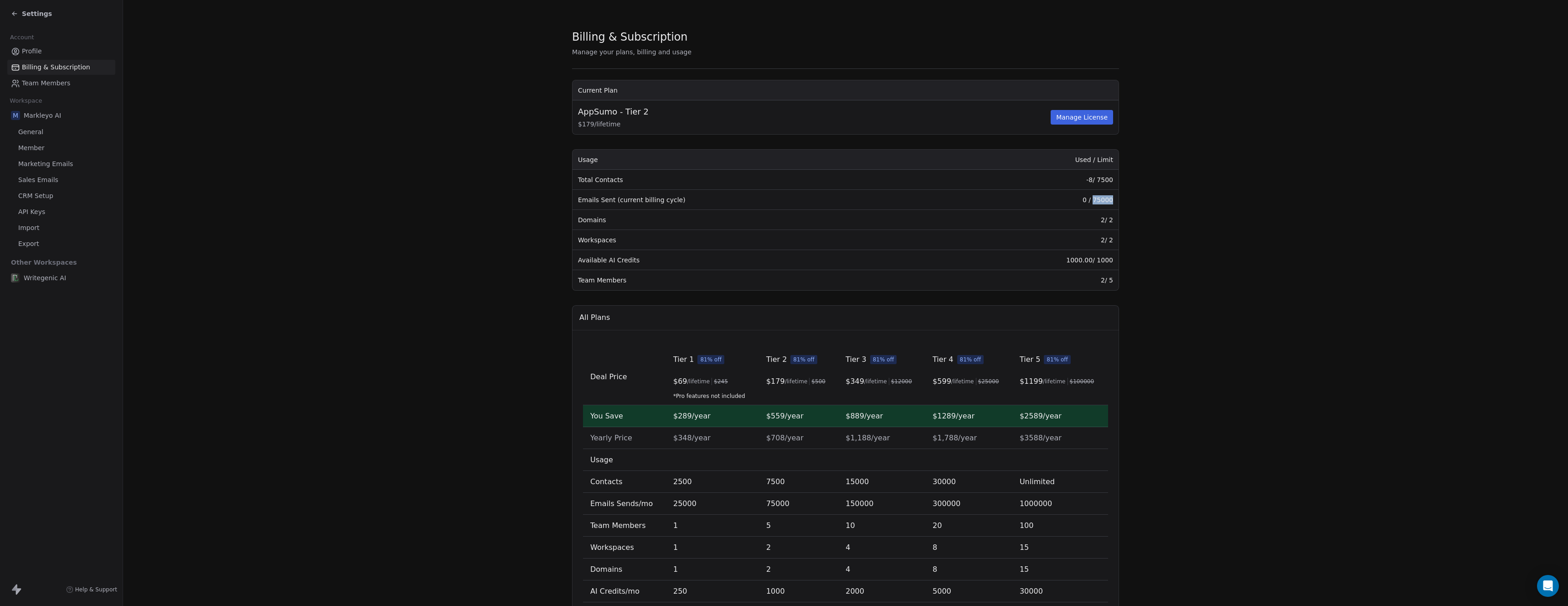
drag, startPoint x: 1091, startPoint y: 202, endPoint x: 1115, endPoint y: 201, distance: 24.0
click at [1115, 201] on div "Usage Used / Limit Total Contacts -8 / 7500 Emails Sent (current billing cycle)…" at bounding box center [845, 220] width 547 height 142
drag, startPoint x: 1095, startPoint y: 178, endPoint x: 1114, endPoint y: 178, distance: 19.0
click at [1114, 178] on td "-8 / 7500" at bounding box center [1029, 179] width 179 height 20
